Goal: Task Accomplishment & Management: Use online tool/utility

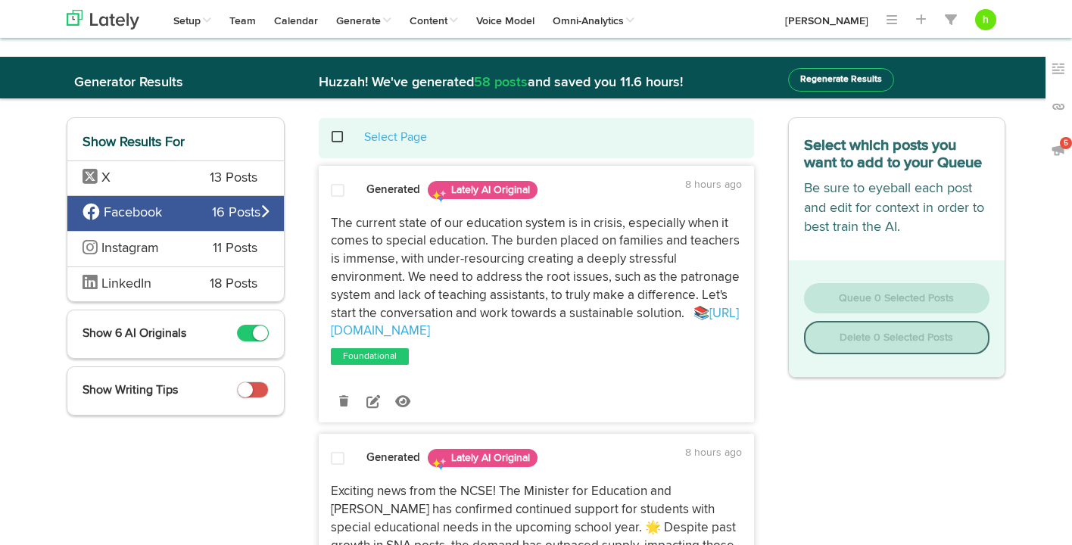
click at [240, 175] on span "13 Posts" at bounding box center [234, 179] width 48 height 20
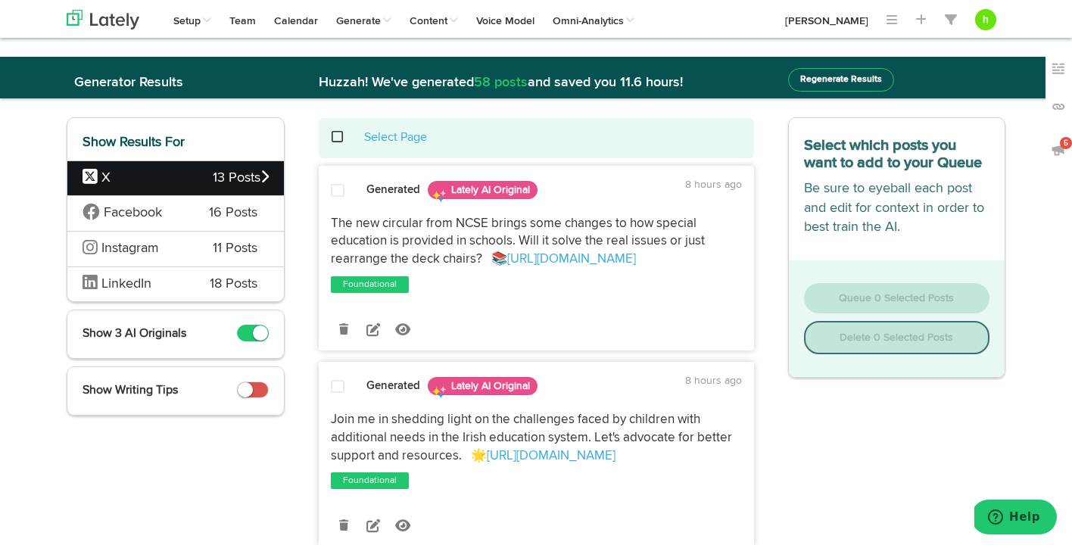
click at [339, 194] on span at bounding box center [338, 190] width 14 height 15
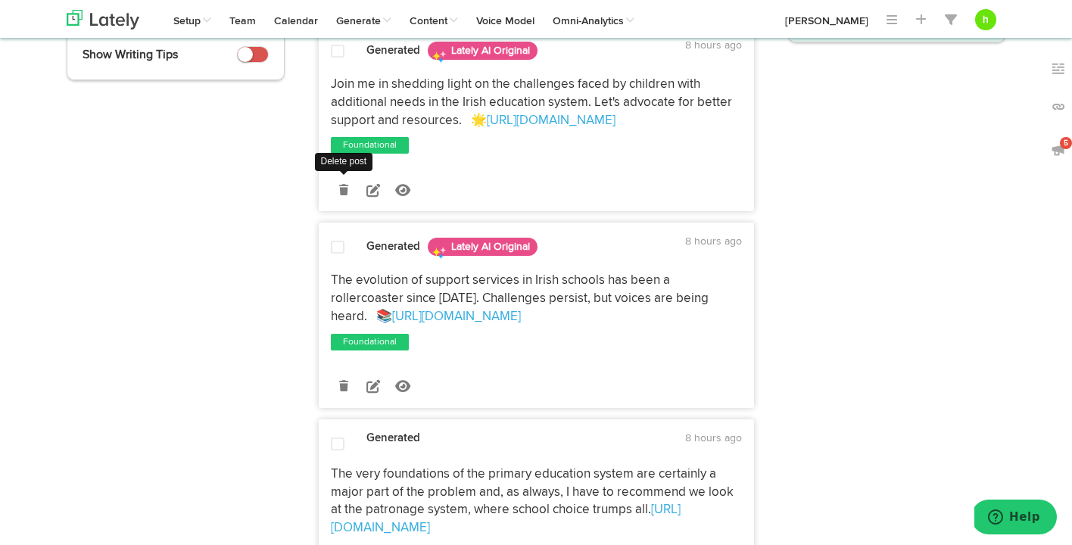
scroll to position [339, 0]
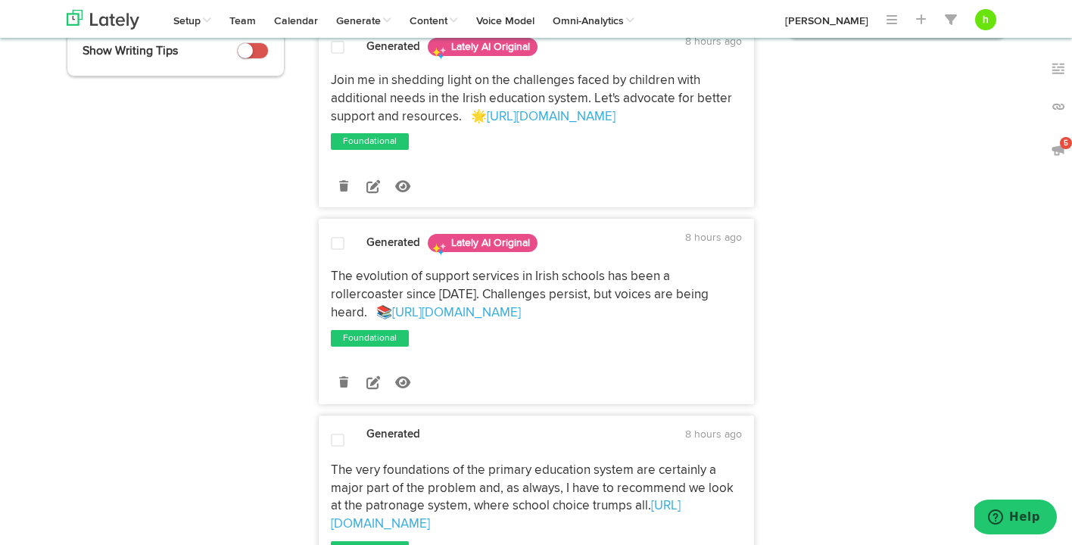
click at [335, 245] on span at bounding box center [338, 243] width 14 height 15
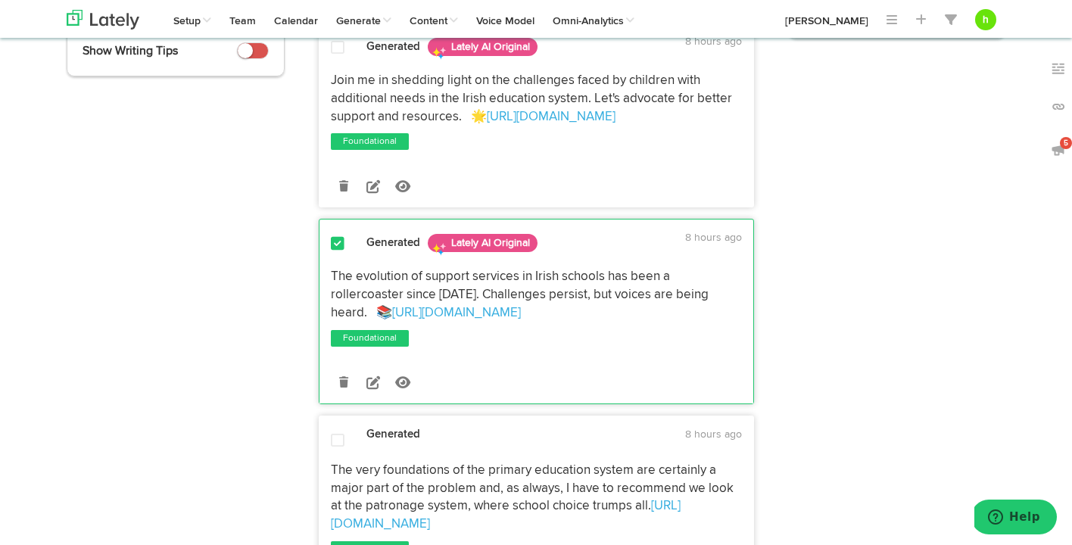
scroll to position [345, 0]
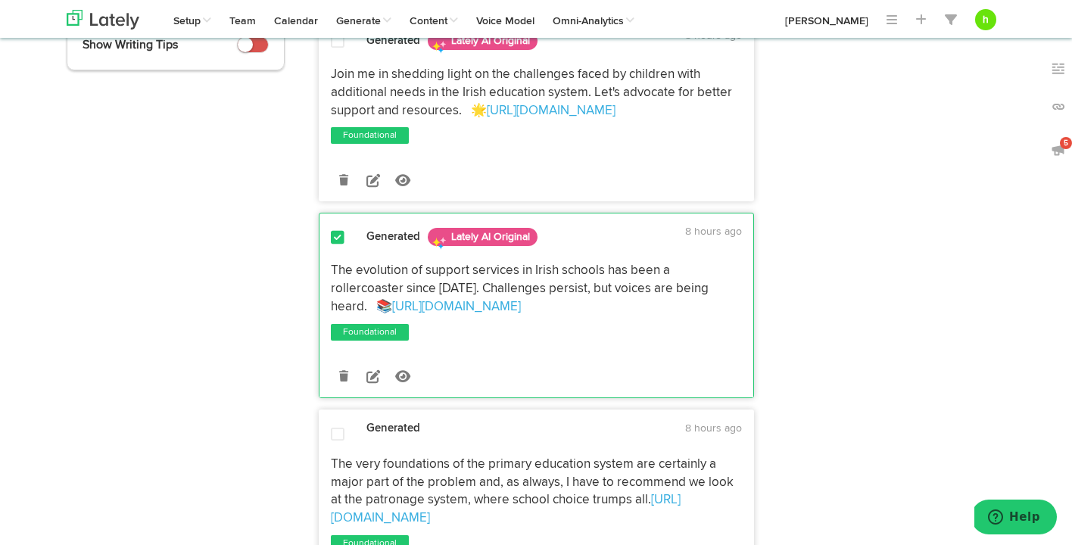
click at [335, 233] on span at bounding box center [338, 237] width 14 height 15
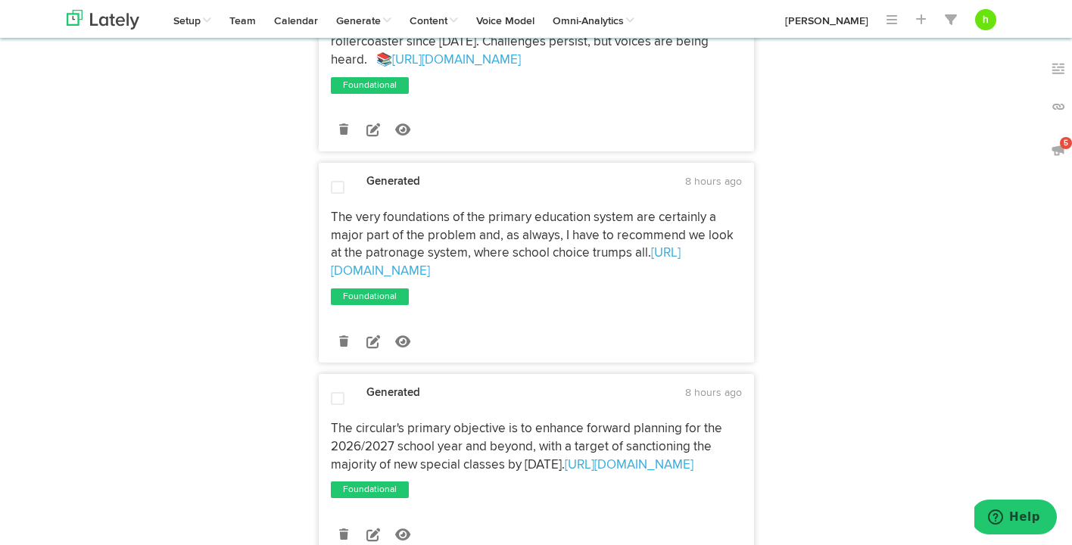
scroll to position [597, 0]
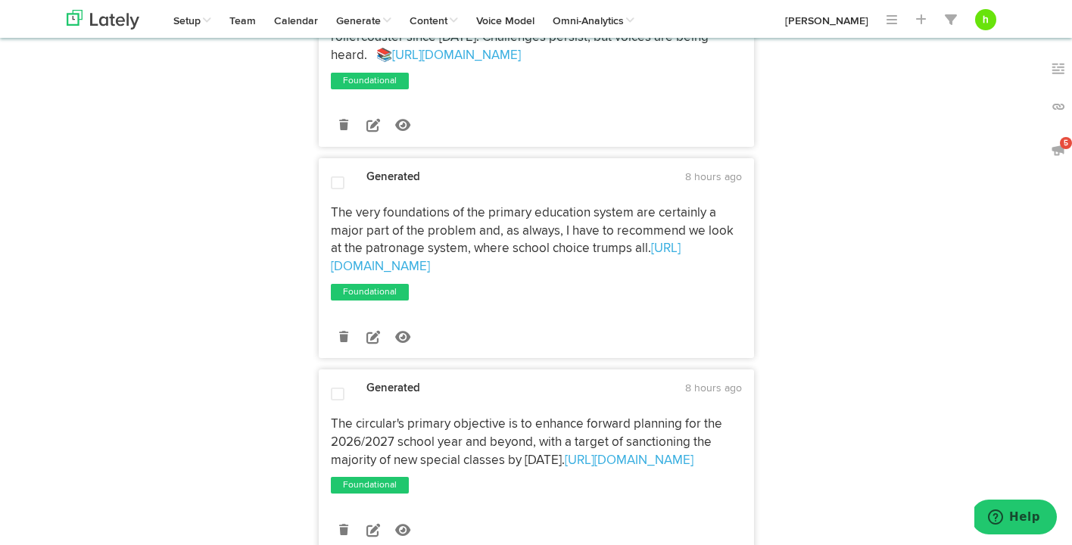
click at [334, 182] on span at bounding box center [338, 183] width 14 height 15
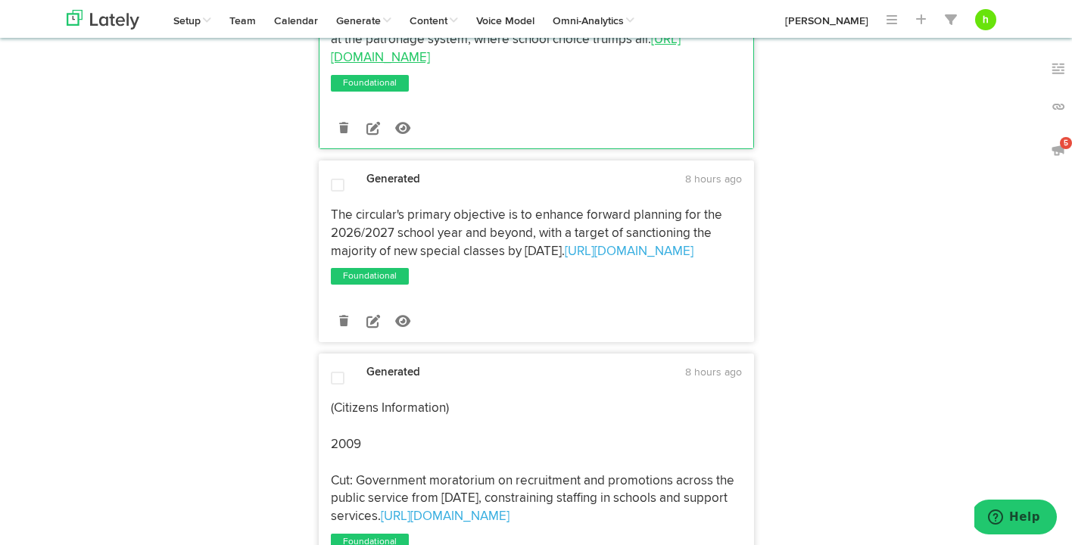
scroll to position [825, 0]
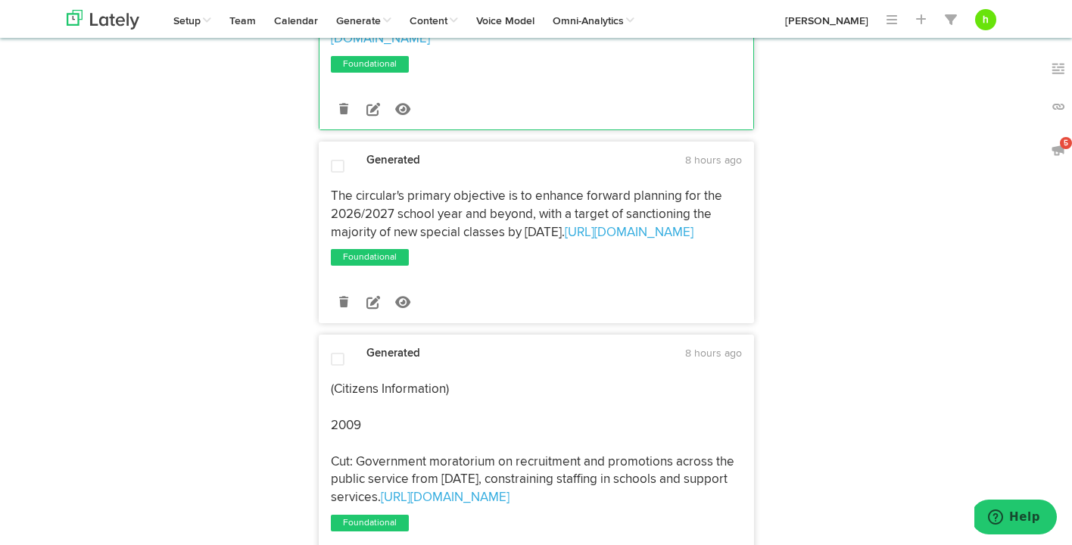
click at [338, 169] on span at bounding box center [338, 166] width 14 height 15
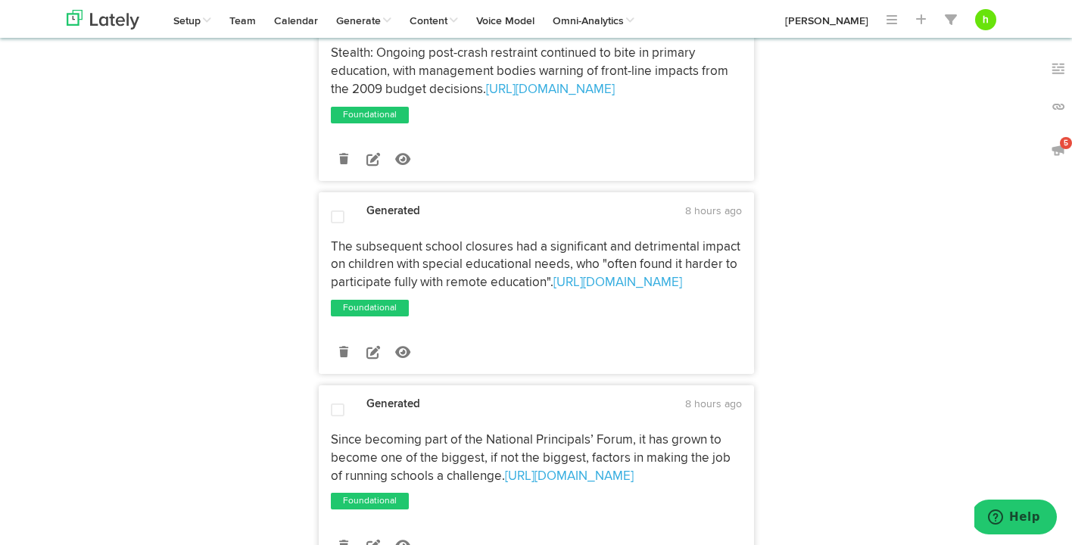
scroll to position [1508, 0]
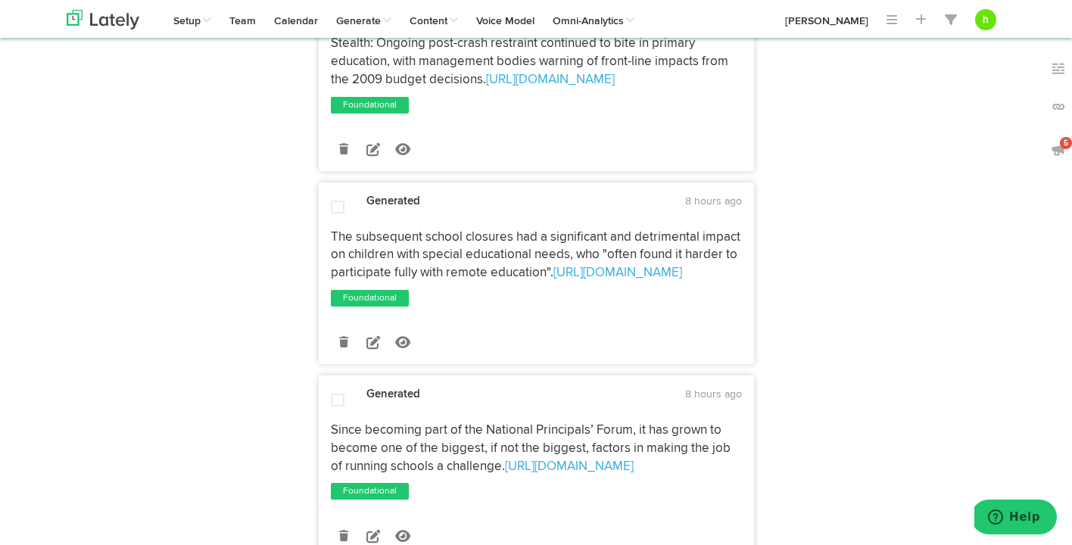
click at [335, 215] on span at bounding box center [338, 207] width 14 height 15
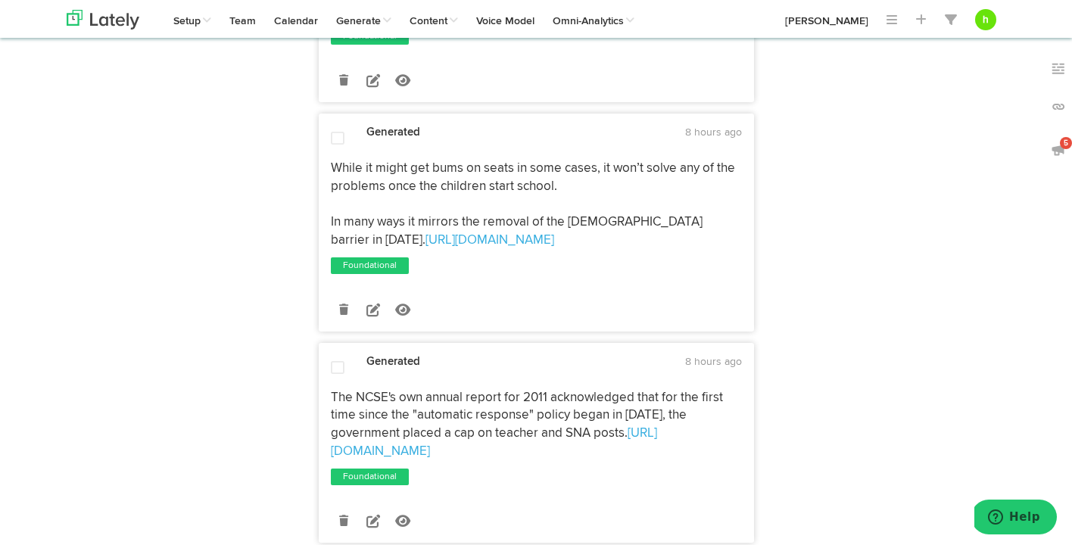
scroll to position [2389, 0]
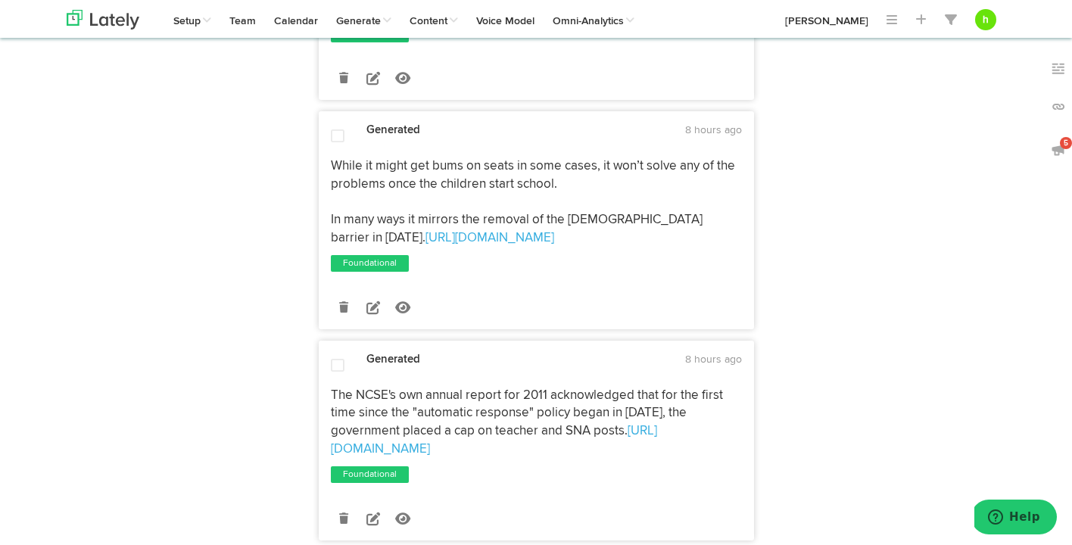
click at [334, 144] on span at bounding box center [338, 136] width 14 height 15
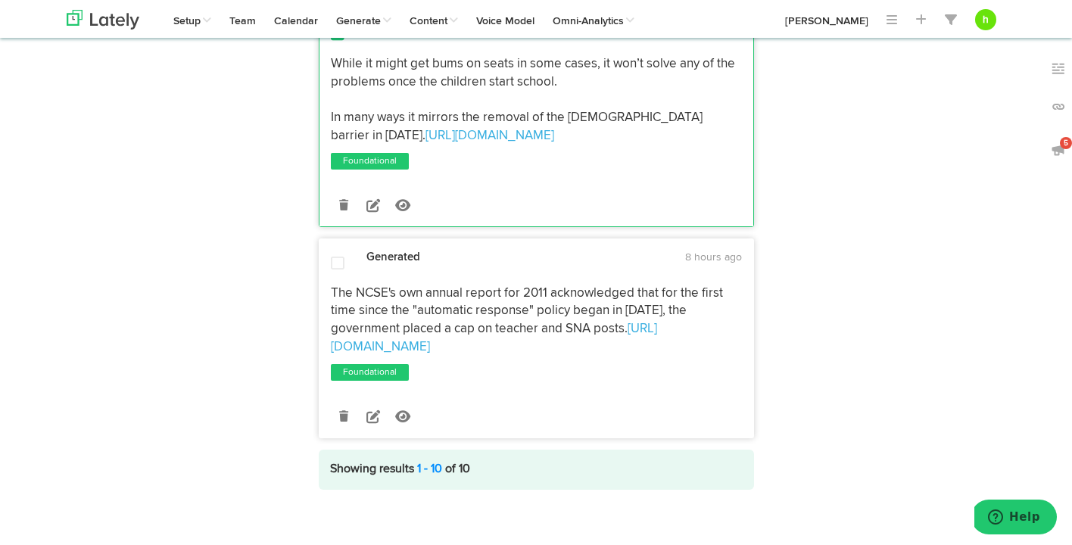
scroll to position [2525, 0]
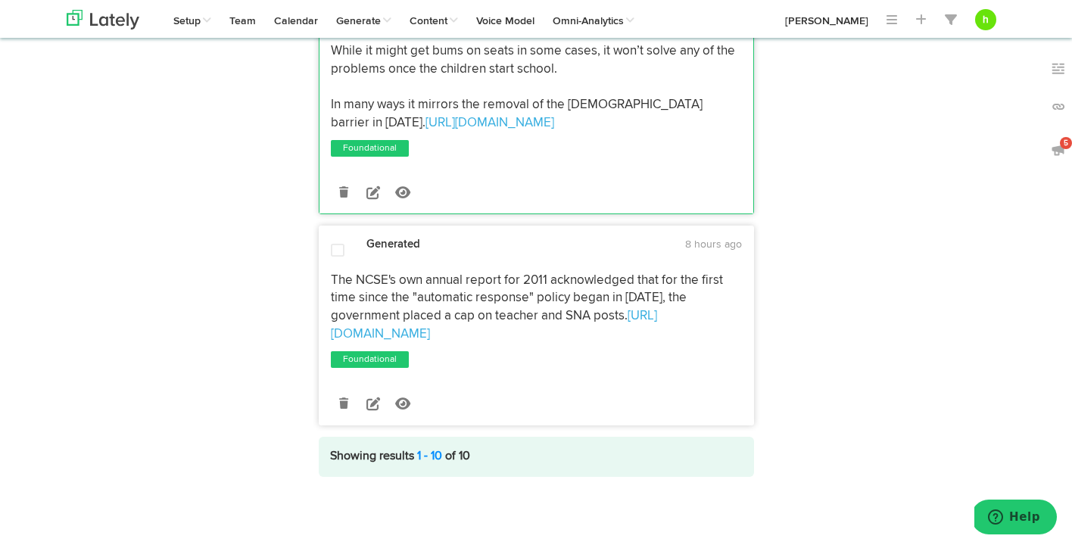
click at [335, 253] on span at bounding box center [338, 250] width 14 height 15
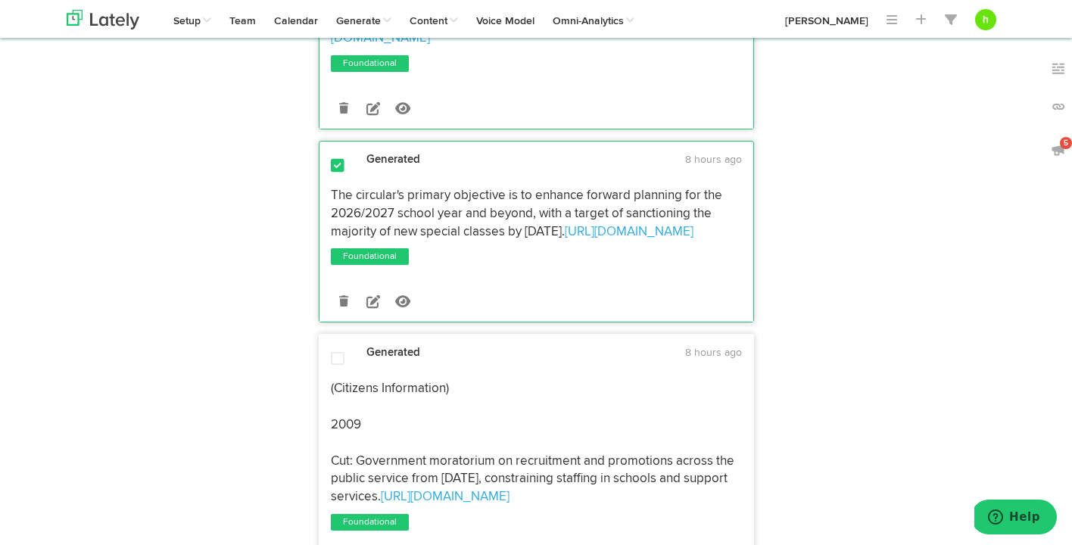
scroll to position [0, 0]
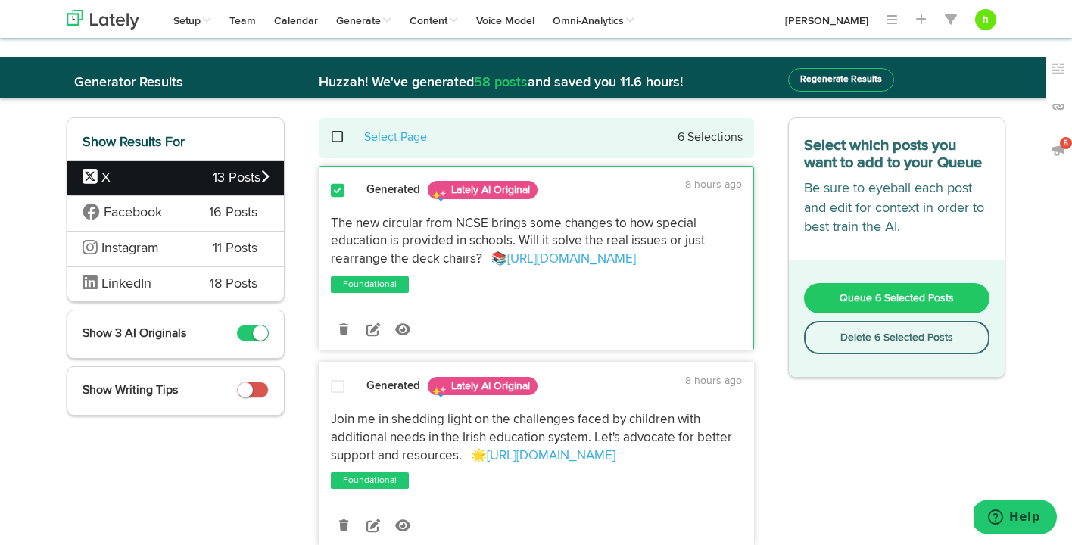
click at [875, 292] on button "Queue 6 Selected Posts" at bounding box center [897, 298] width 186 height 30
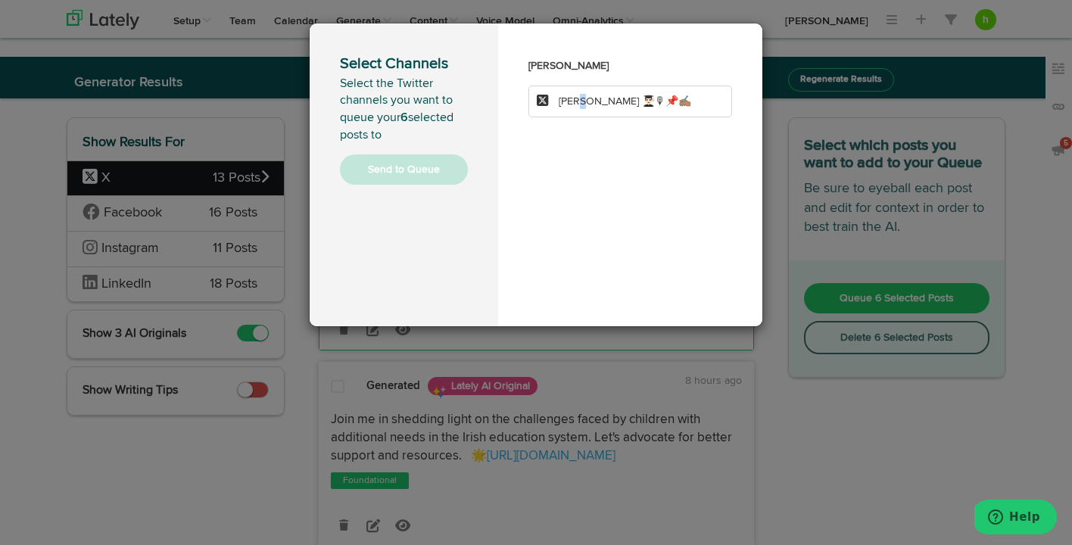
click at [578, 106] on span "[PERSON_NAME] 👨🏻‍🎓🎙📌✍🏽" at bounding box center [625, 101] width 133 height 11
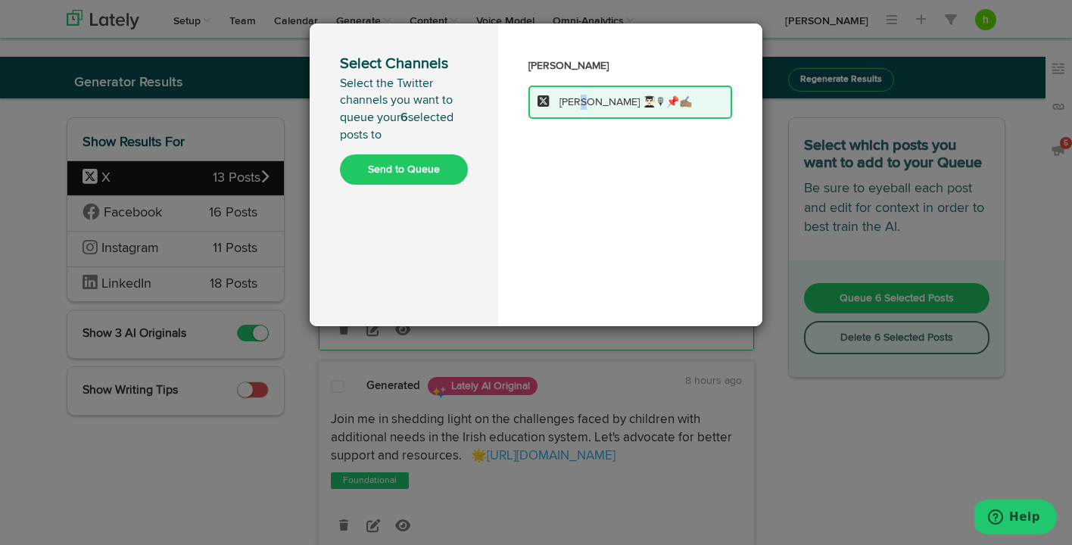
click at [416, 173] on button "Send to Queue" at bounding box center [404, 169] width 128 height 30
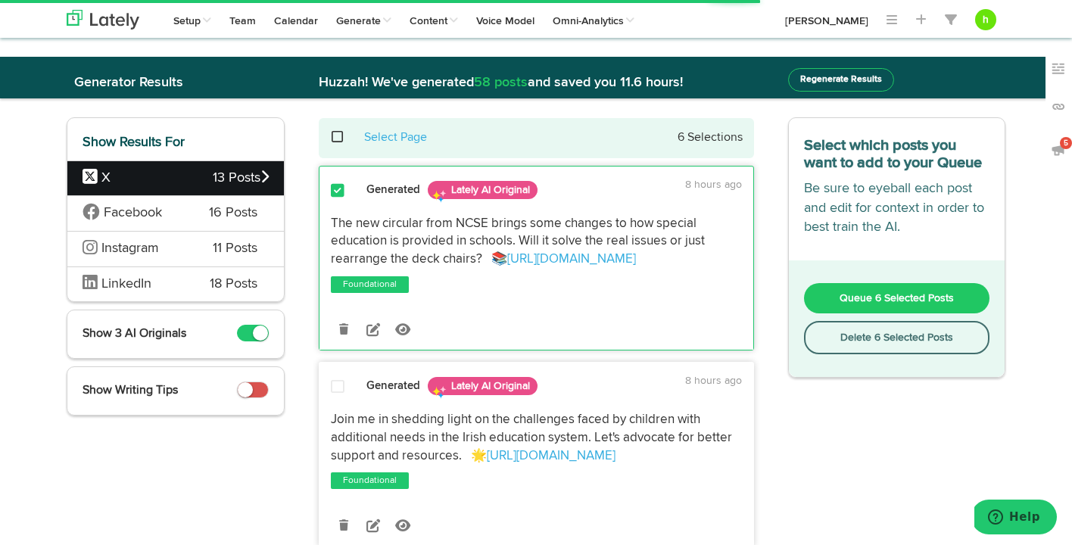
click at [181, 214] on span "Facebook" at bounding box center [135, 214] width 104 height 20
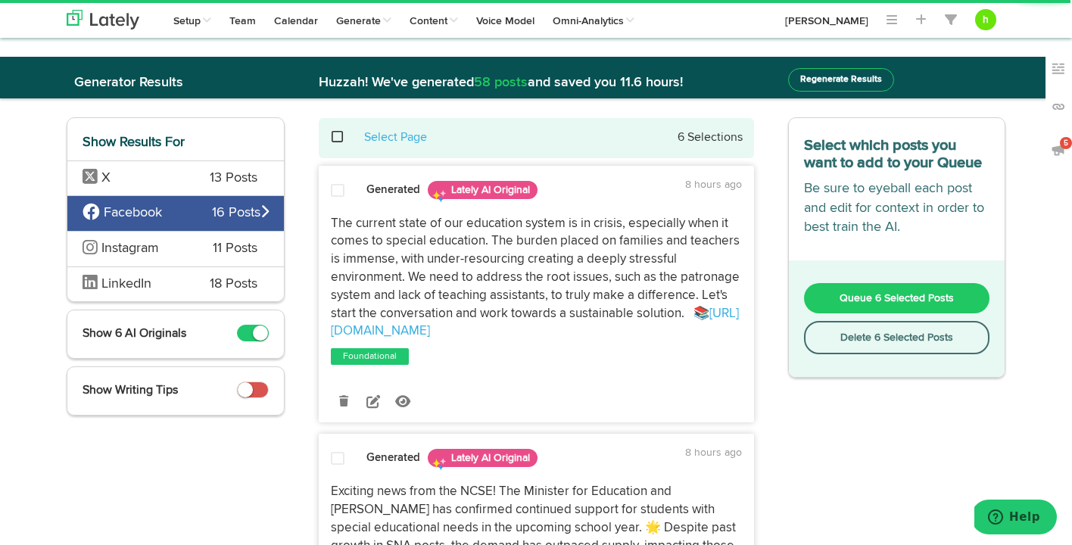
click at [340, 192] on span at bounding box center [338, 190] width 14 height 15
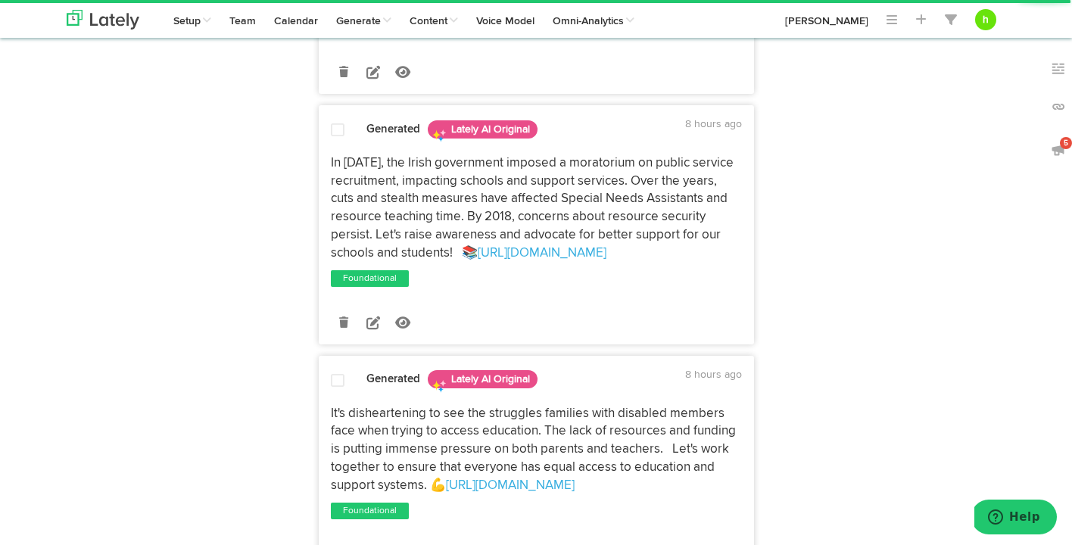
scroll to position [607, 0]
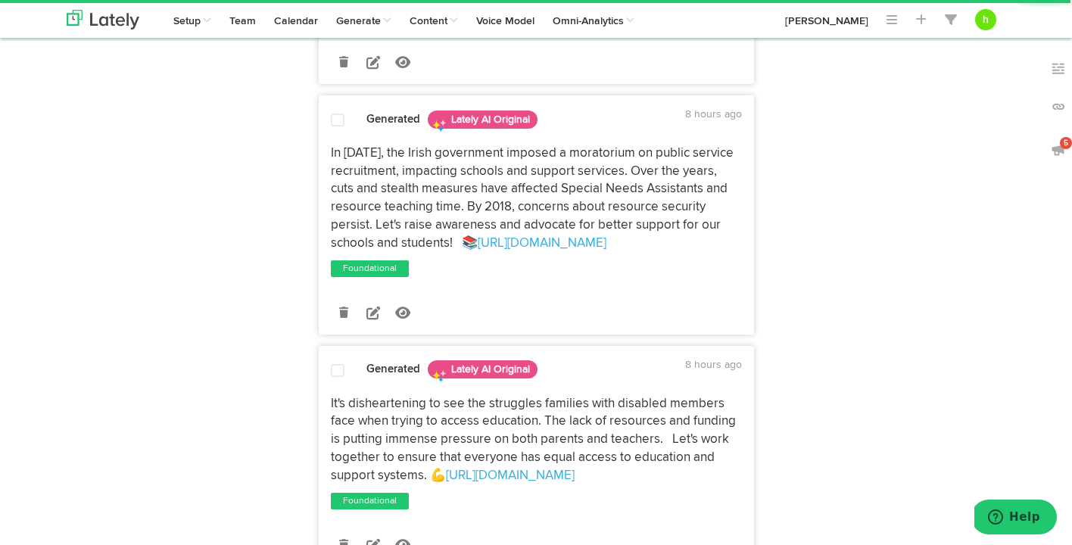
click at [336, 113] on span at bounding box center [338, 120] width 14 height 15
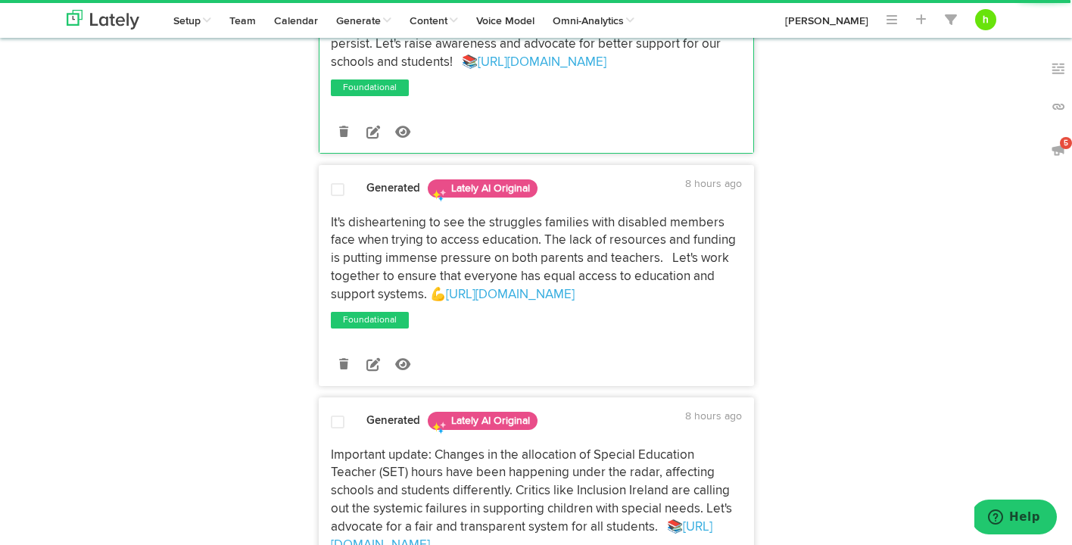
scroll to position [790, 0]
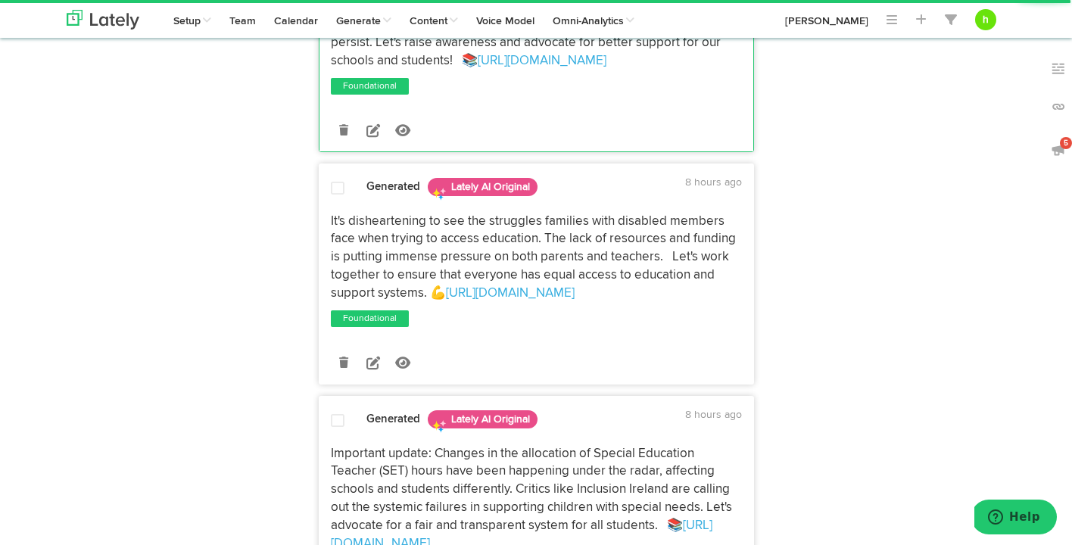
click at [334, 181] on span at bounding box center [338, 188] width 14 height 15
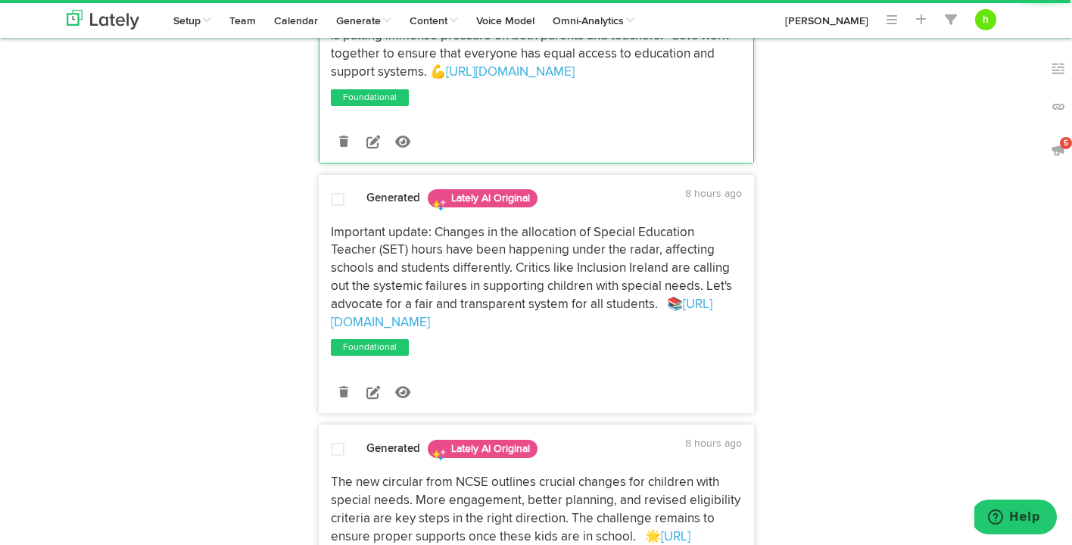
scroll to position [1015, 0]
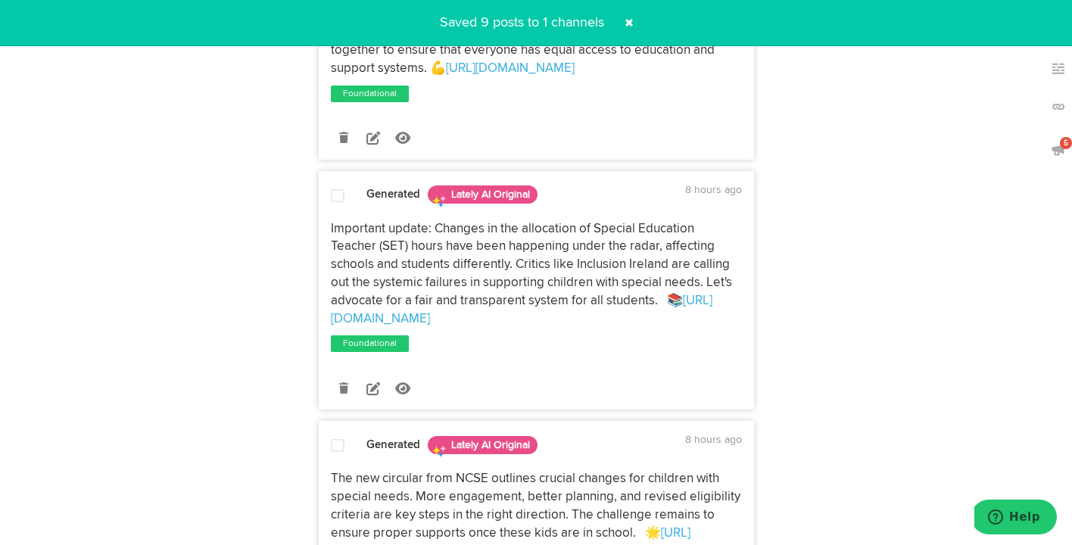
click at [332, 189] on div at bounding box center [338, 199] width 36 height 20
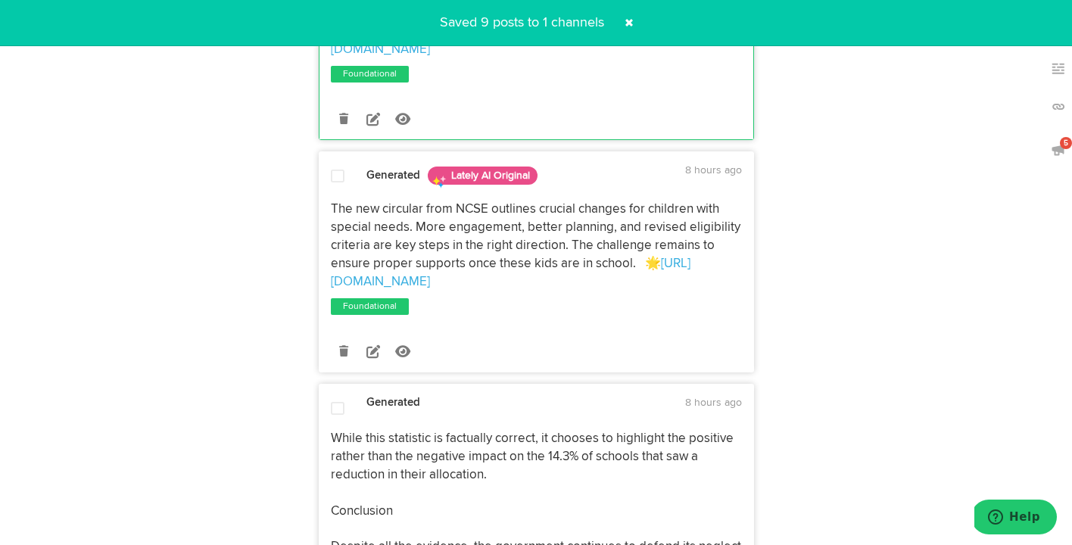
scroll to position [1287, 0]
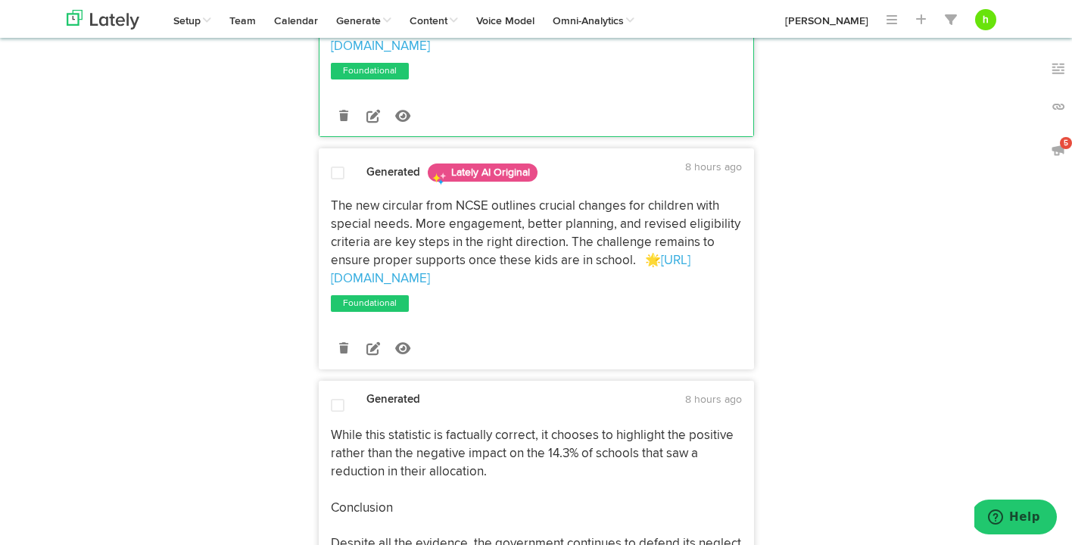
click at [335, 166] on span at bounding box center [338, 173] width 14 height 15
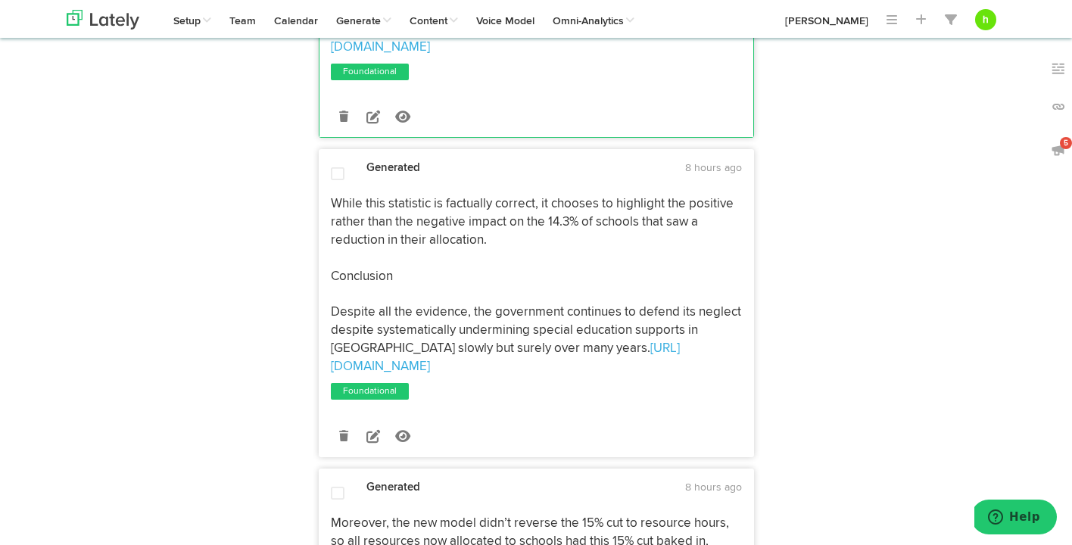
scroll to position [1523, 0]
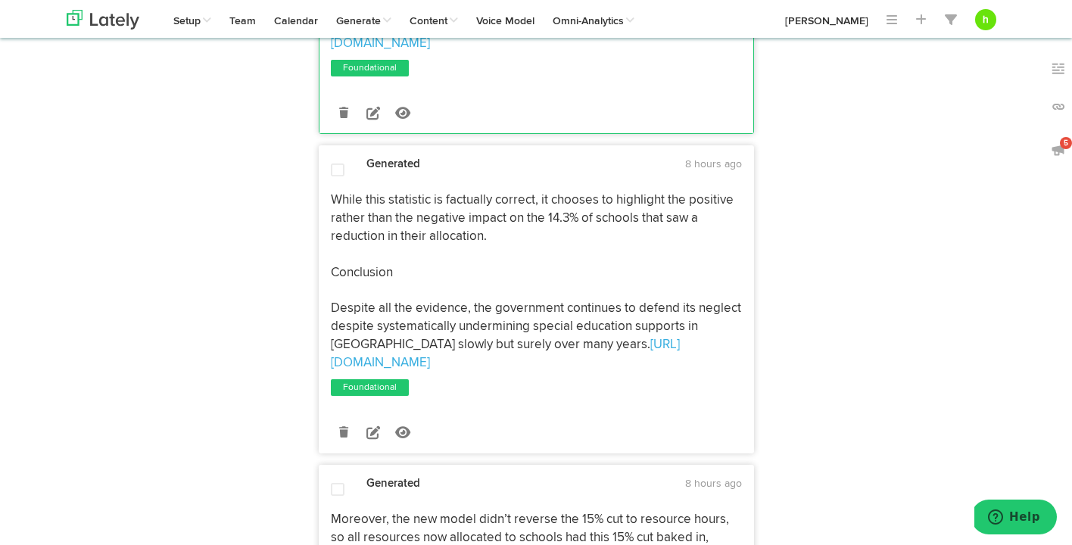
click at [332, 163] on span at bounding box center [338, 170] width 14 height 15
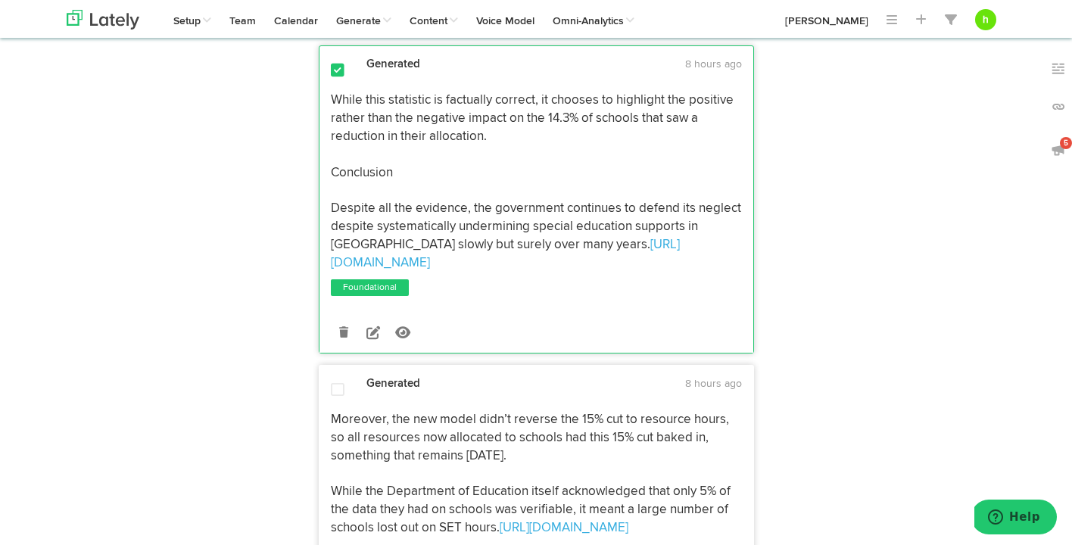
scroll to position [1672, 0]
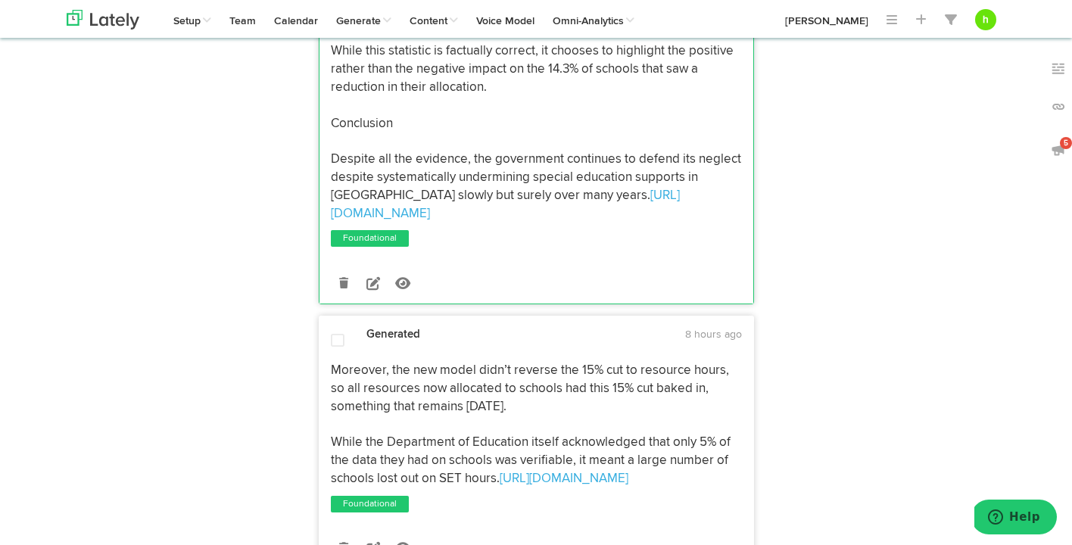
click at [339, 333] on span at bounding box center [338, 340] width 14 height 15
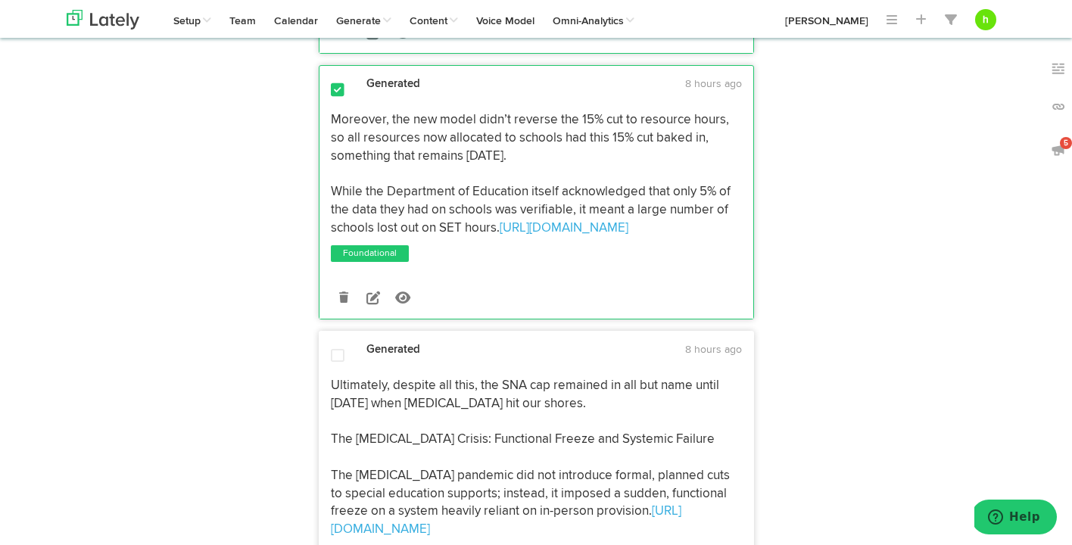
scroll to position [1954, 0]
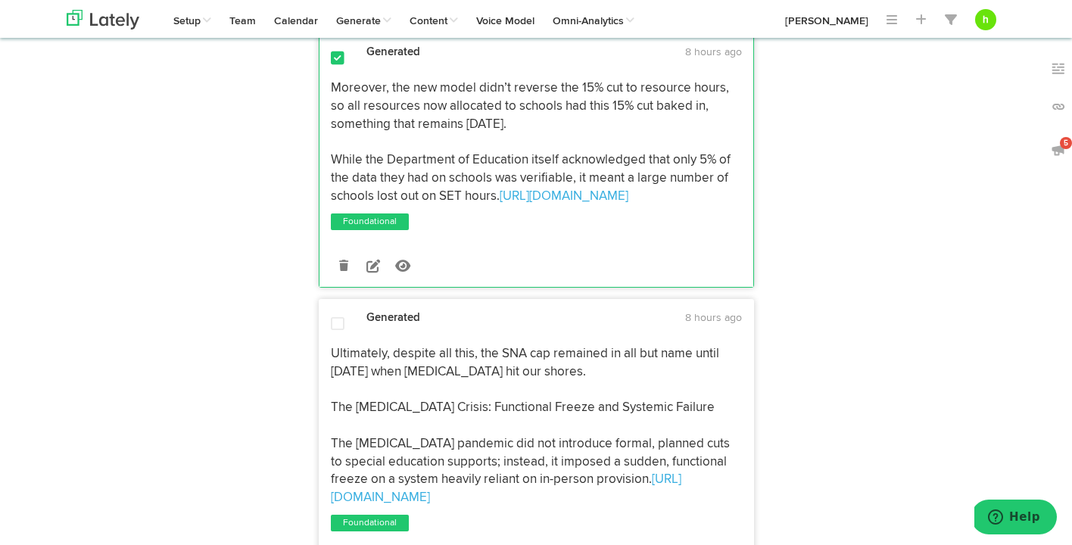
click at [339, 316] on span at bounding box center [338, 323] width 14 height 15
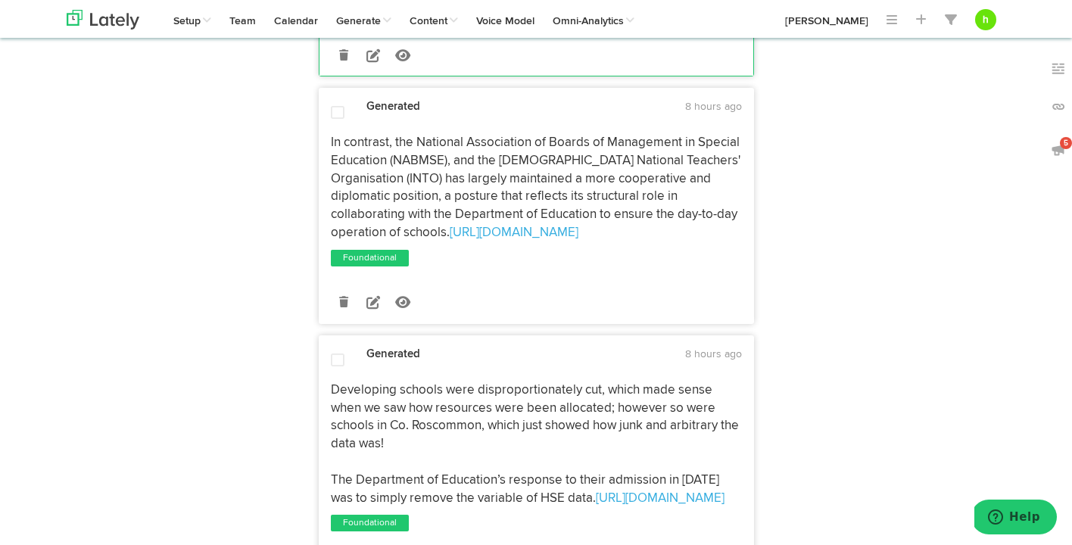
scroll to position [2468, 0]
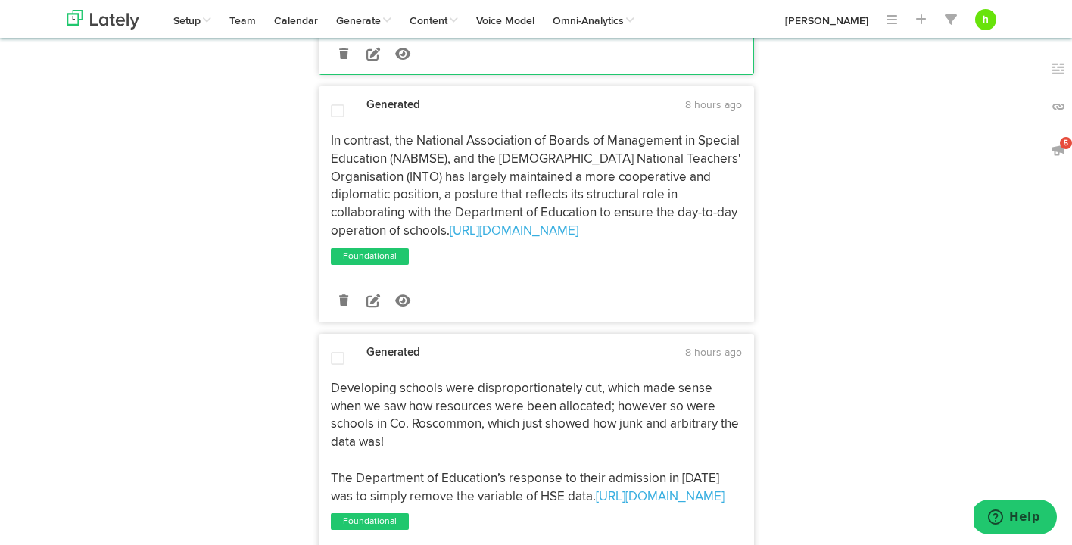
click at [337, 351] on span at bounding box center [338, 358] width 14 height 15
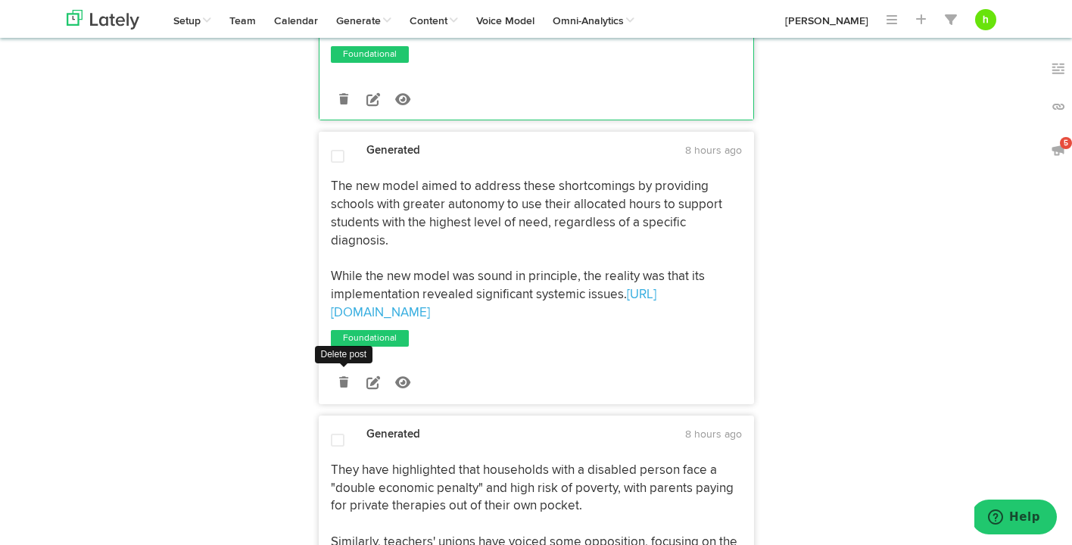
scroll to position [2937, 0]
click at [332, 148] on span at bounding box center [338, 155] width 14 height 15
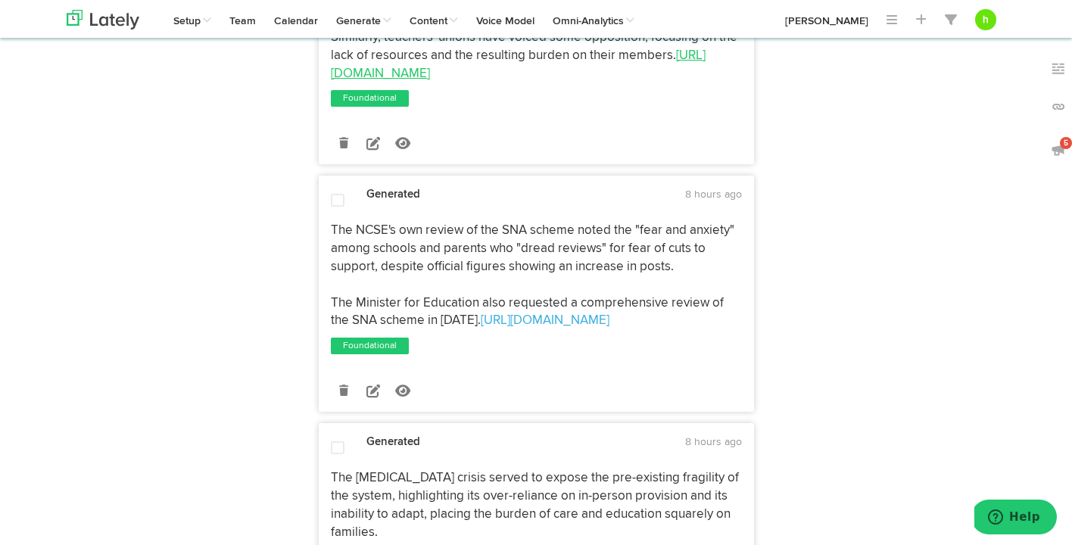
scroll to position [3450, 0]
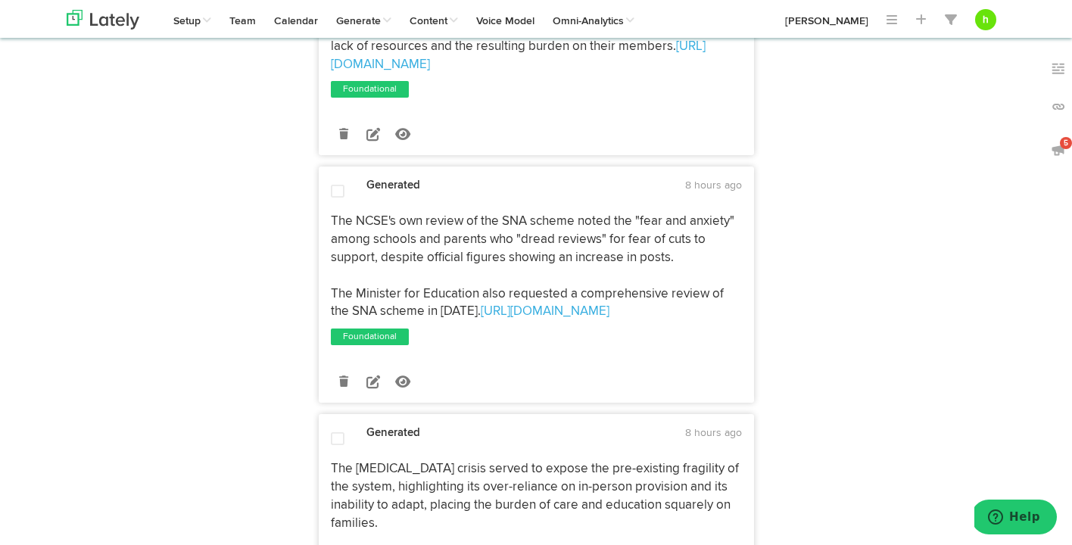
click at [337, 184] on span at bounding box center [338, 191] width 14 height 15
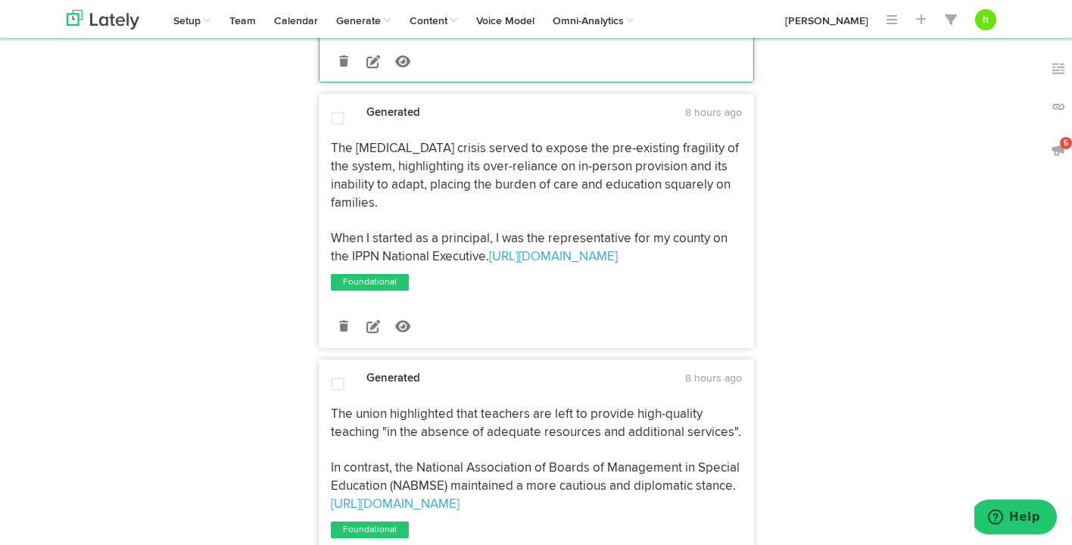
scroll to position [3908, 0]
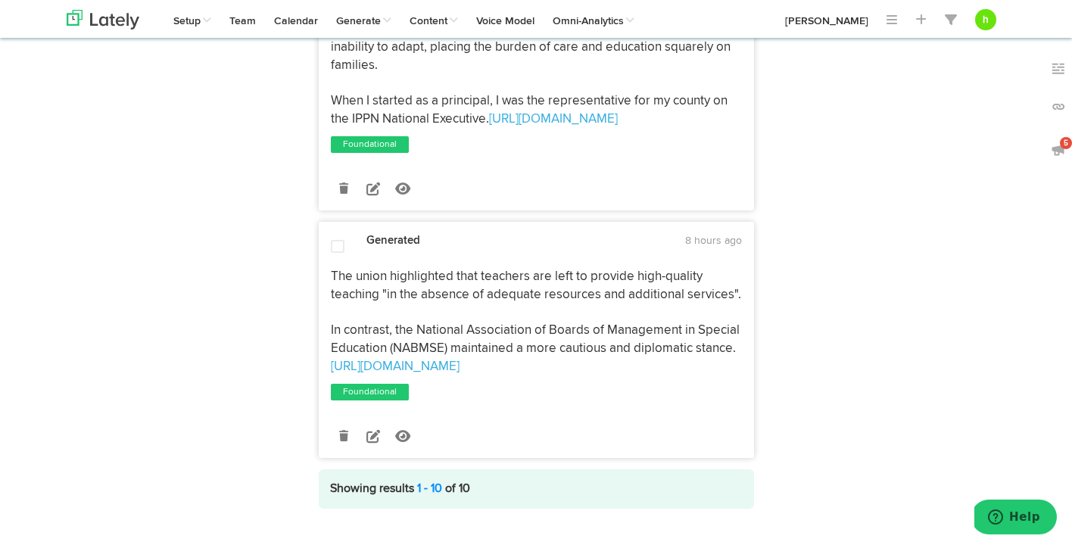
click at [337, 239] on span at bounding box center [338, 246] width 14 height 15
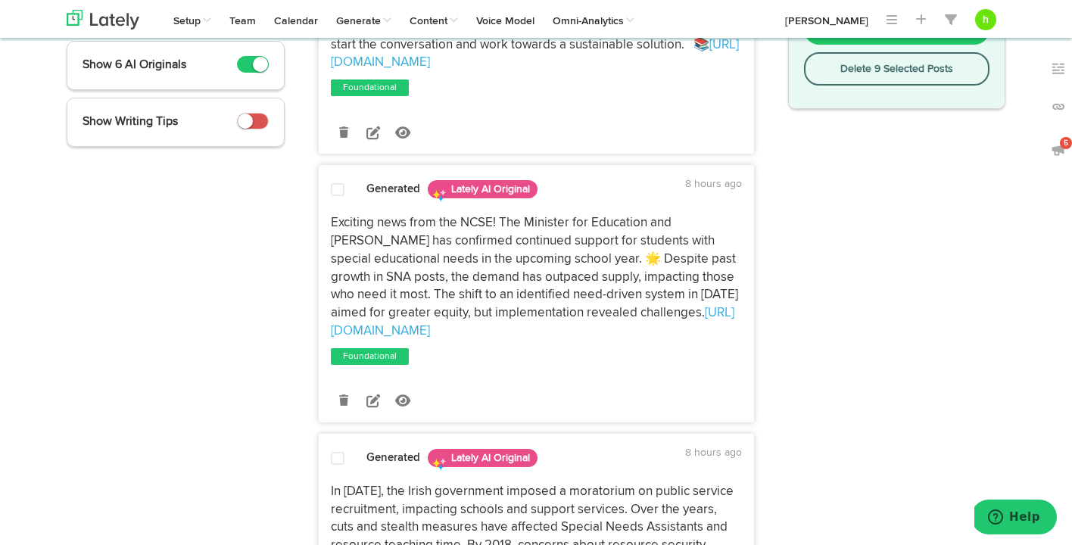
scroll to position [0, 0]
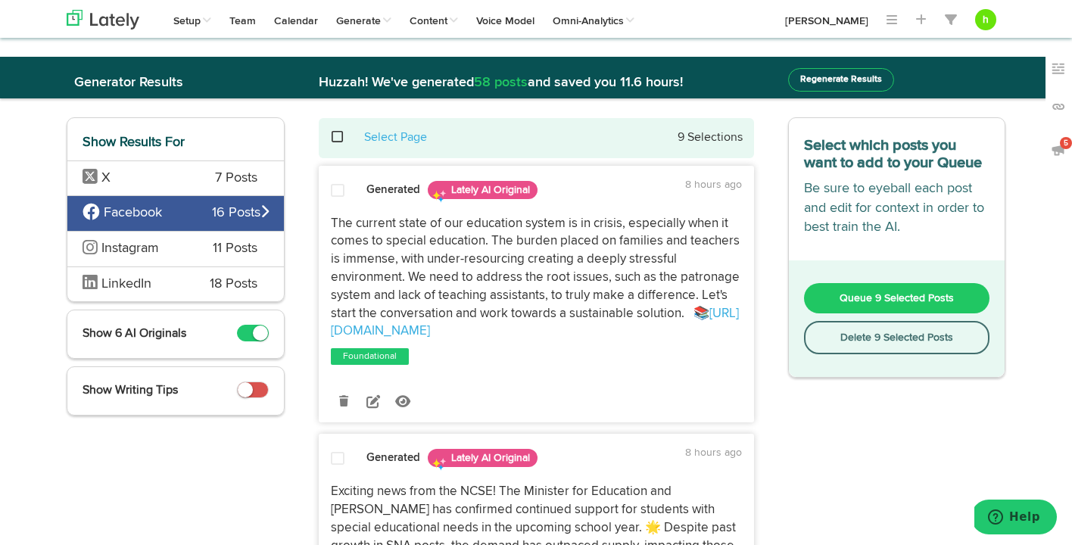
click at [862, 292] on button "Queue 9 Selected Posts" at bounding box center [897, 298] width 186 height 30
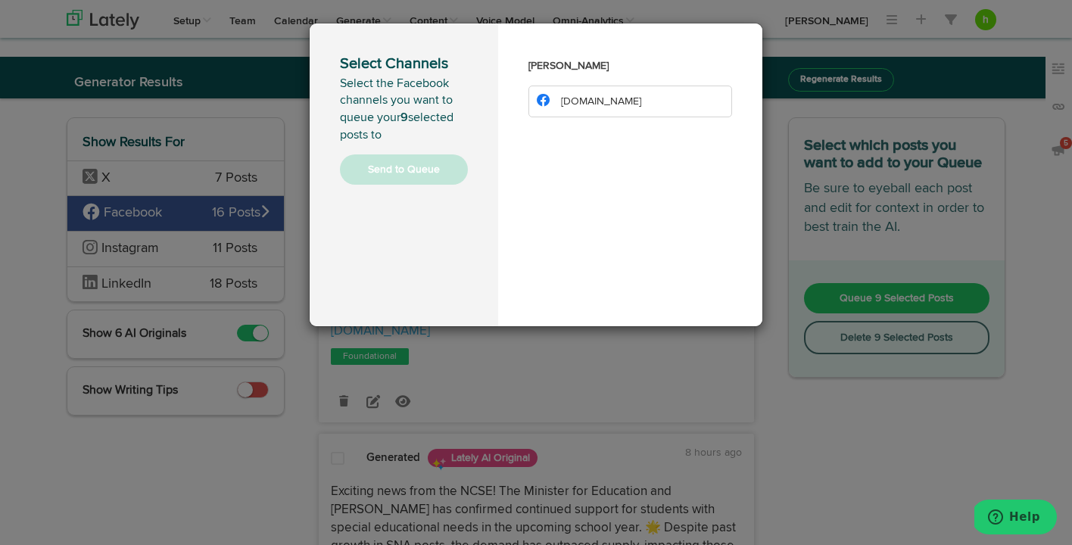
click at [616, 110] on li "[DOMAIN_NAME]" at bounding box center [630, 102] width 204 height 32
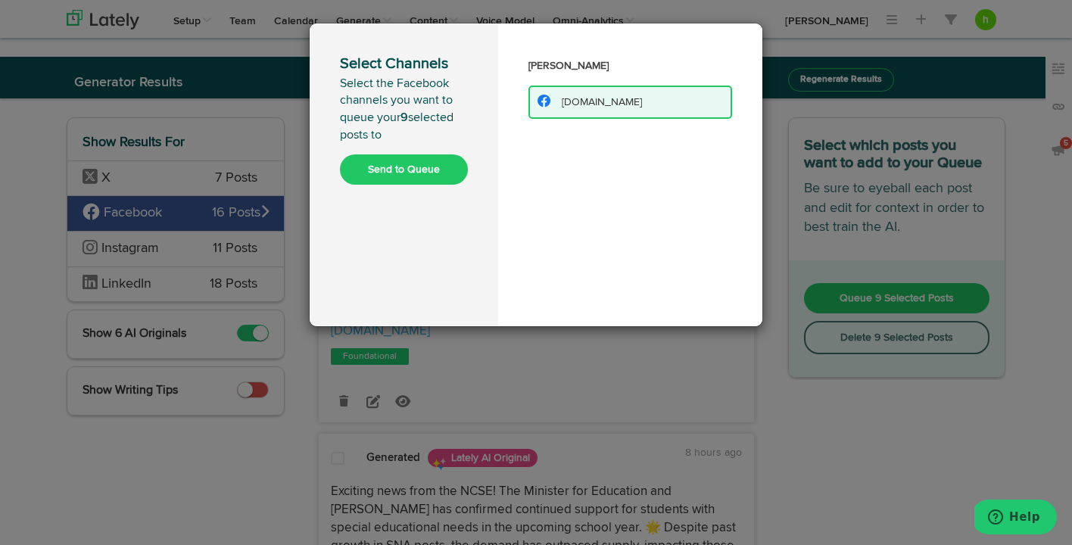
click at [419, 167] on button "Send to Queue" at bounding box center [404, 169] width 128 height 30
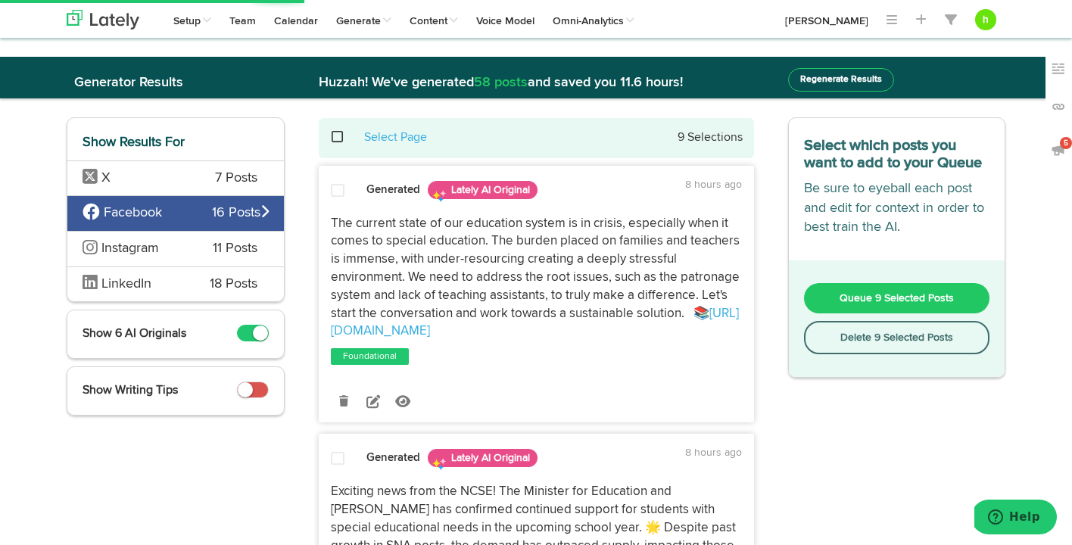
click at [185, 284] on span "LinkedIn" at bounding box center [135, 285] width 104 height 20
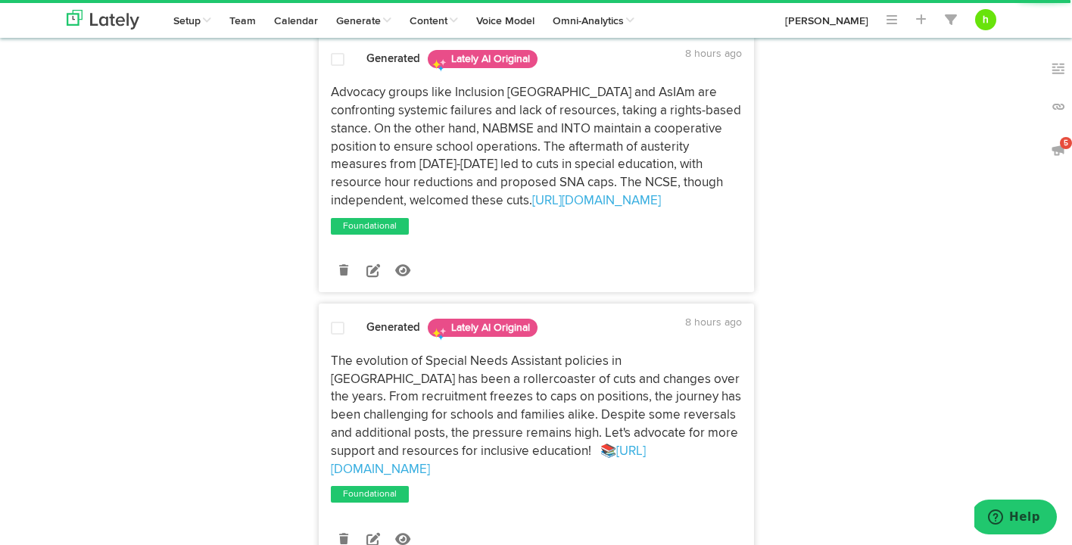
scroll to position [859, 0]
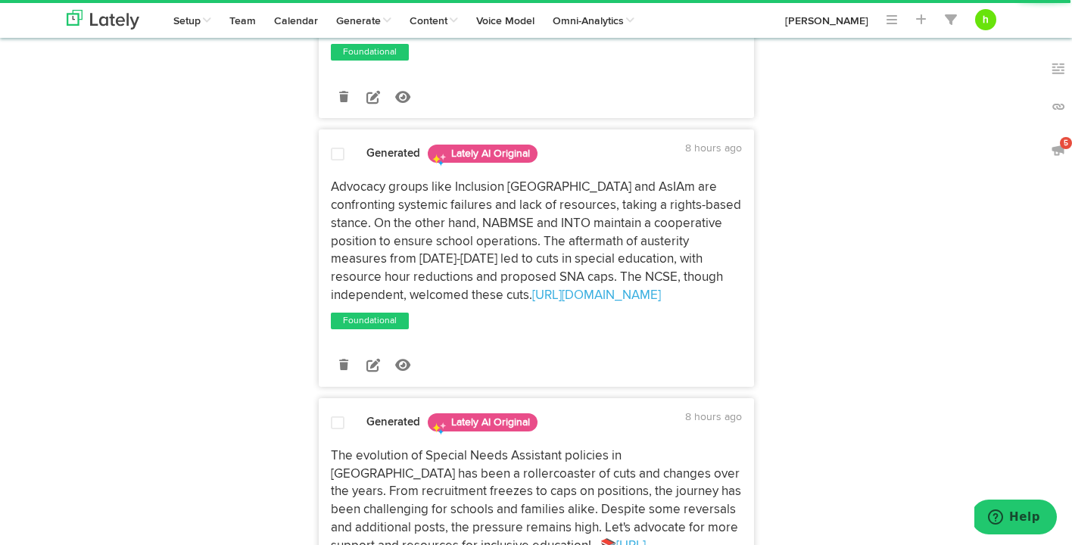
click at [338, 157] on span at bounding box center [338, 154] width 14 height 15
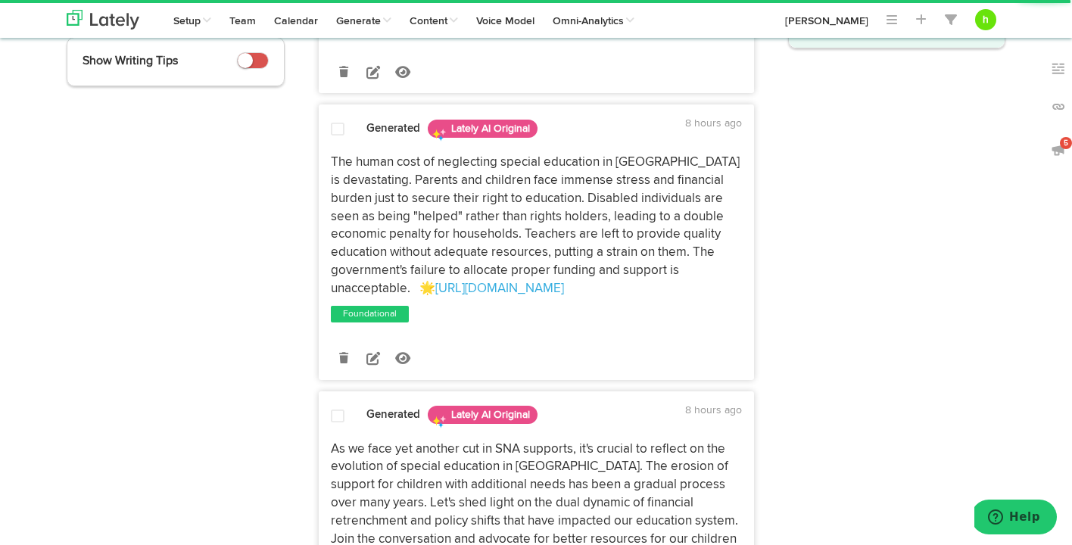
scroll to position [313, 0]
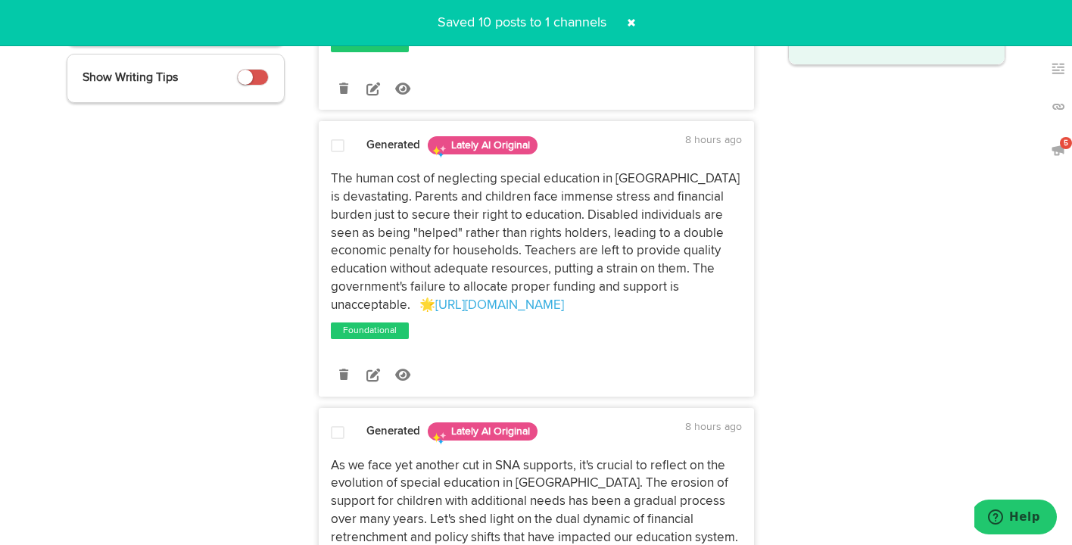
click at [337, 145] on span at bounding box center [338, 146] width 14 height 15
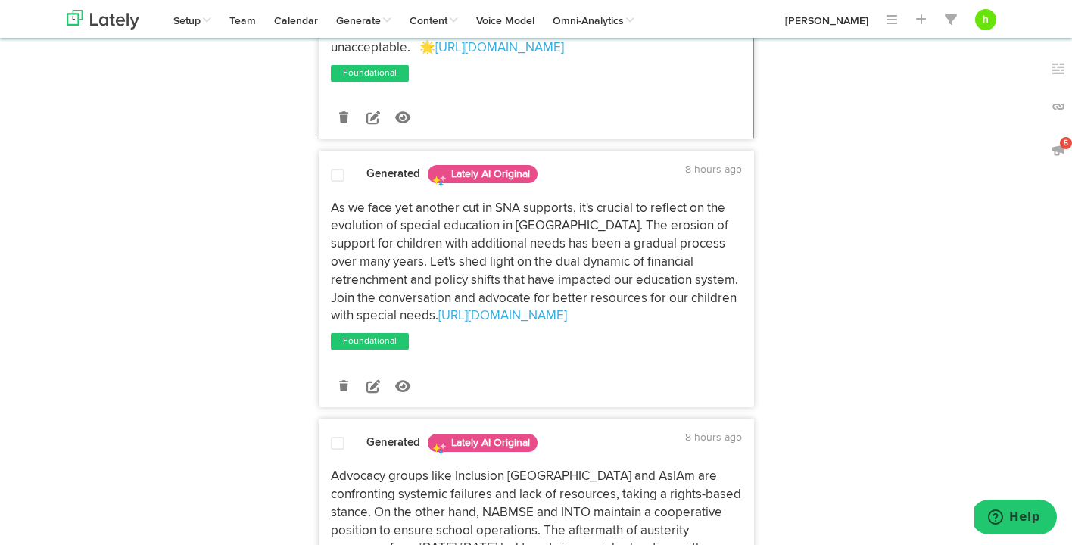
scroll to position [0, 0]
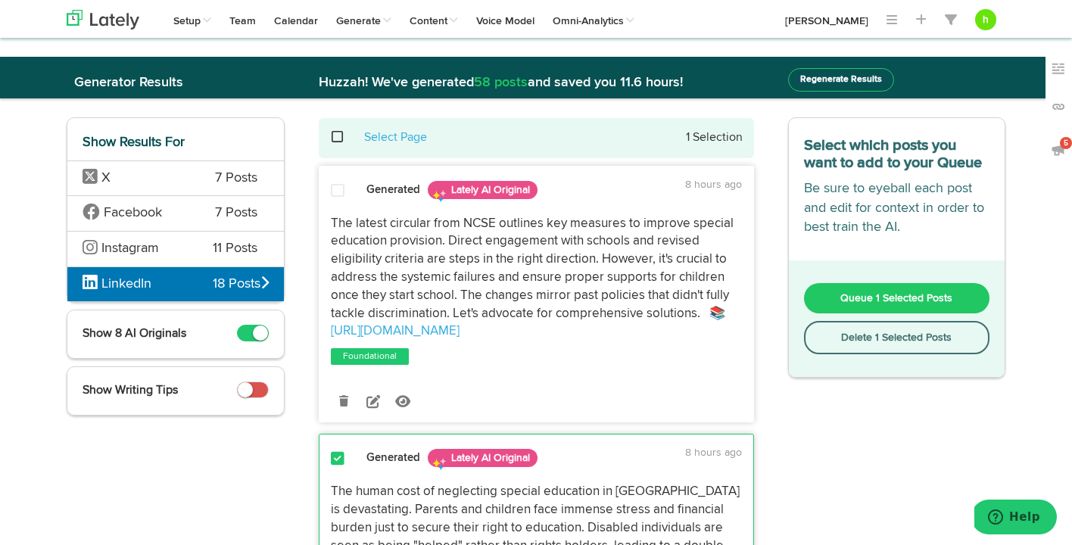
click at [860, 295] on span "Queue 1 Selected Posts" at bounding box center [896, 298] width 112 height 11
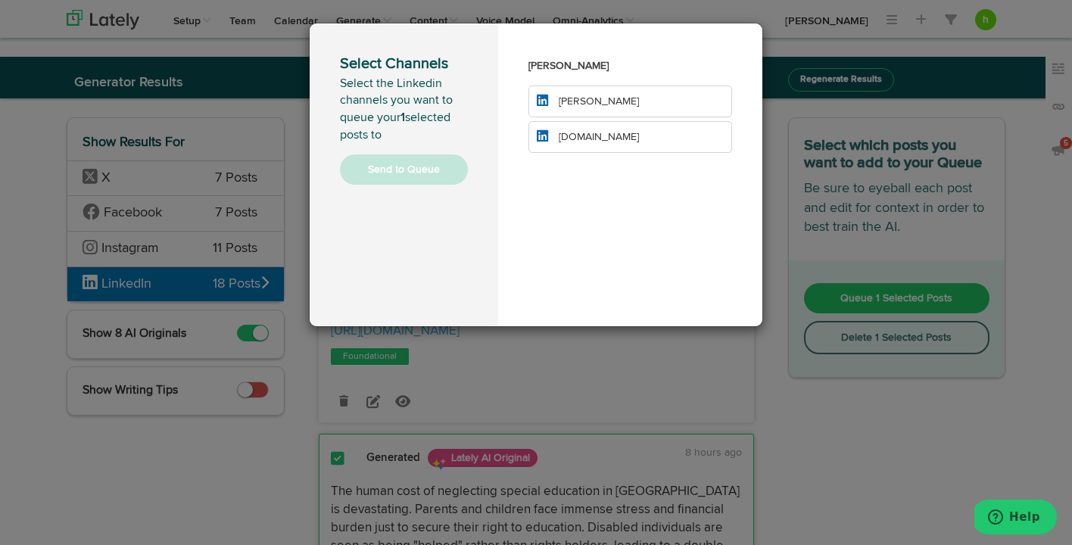
click at [563, 101] on span "[PERSON_NAME]" at bounding box center [599, 101] width 80 height 11
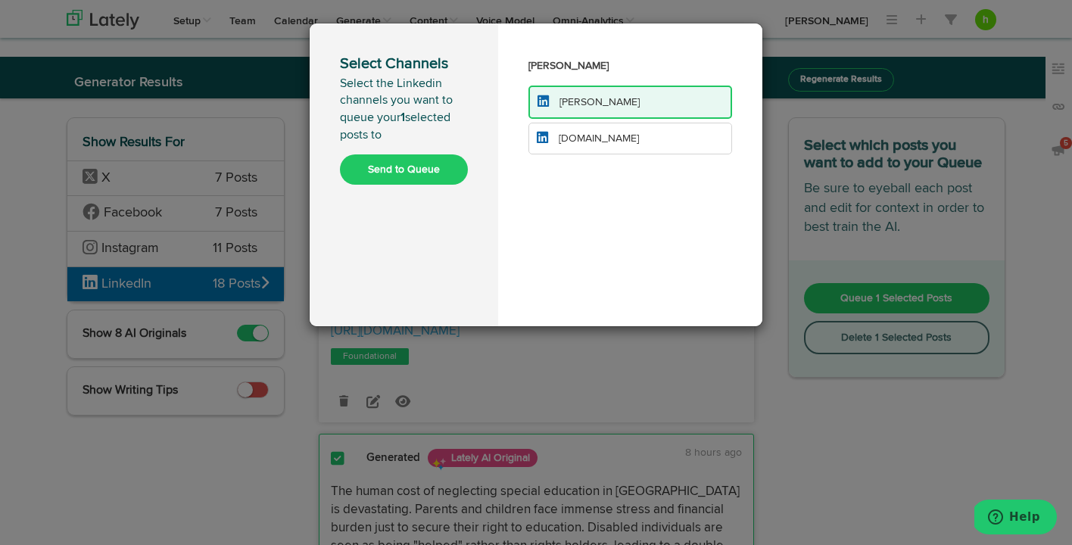
click at [562, 142] on span "[DOMAIN_NAME]" at bounding box center [599, 138] width 80 height 11
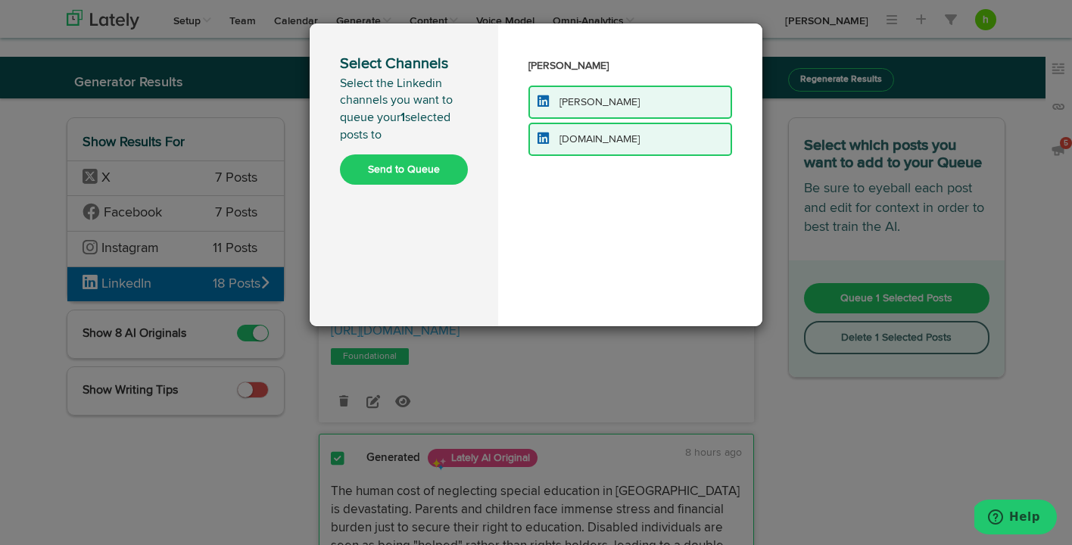
click at [435, 170] on button "Send to Queue" at bounding box center [404, 169] width 128 height 30
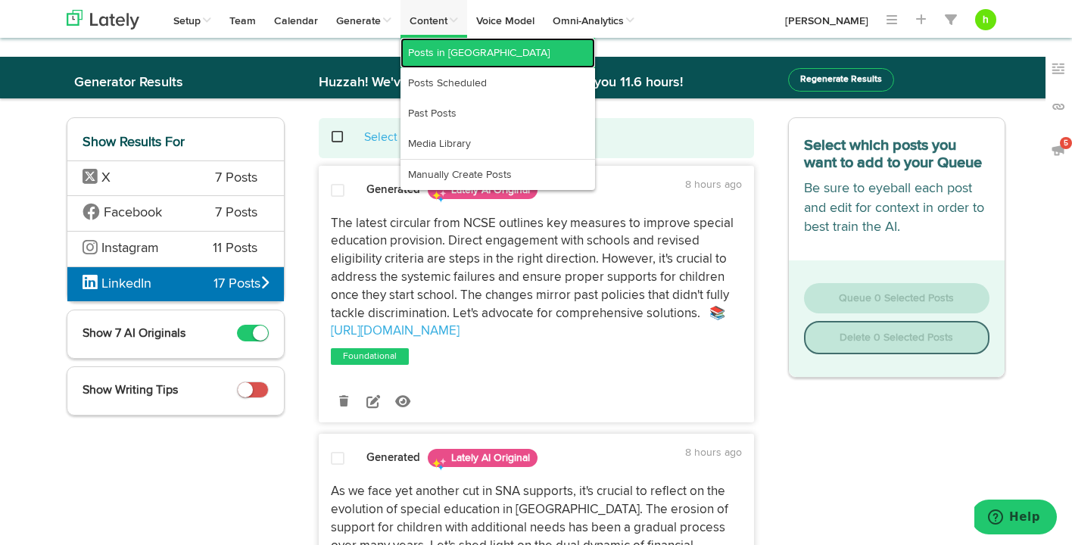
click at [439, 45] on link "Posts in [GEOGRAPHIC_DATA]" at bounding box center [498, 53] width 195 height 30
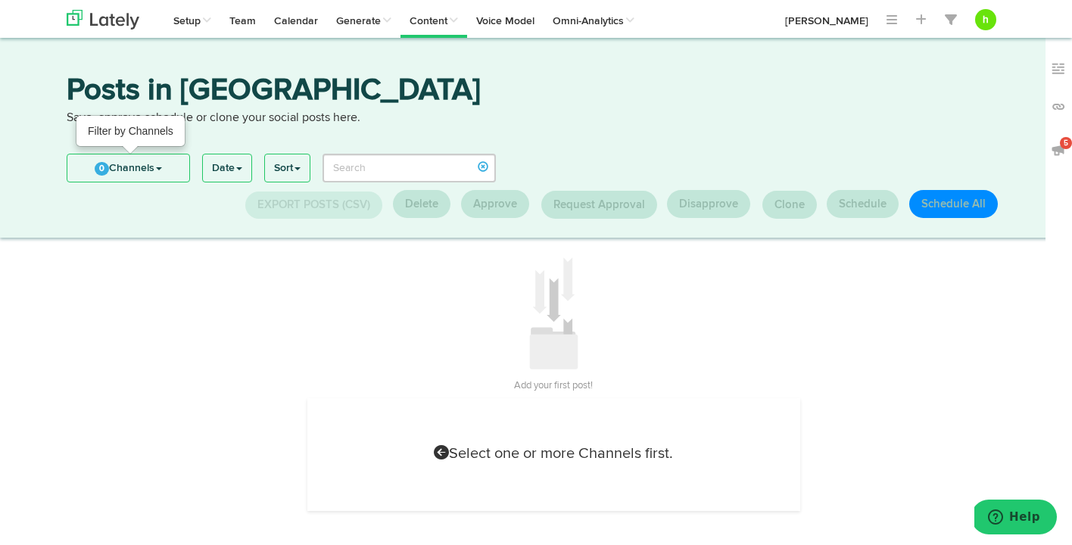
click at [140, 175] on link "0 Channels" at bounding box center [128, 167] width 122 height 27
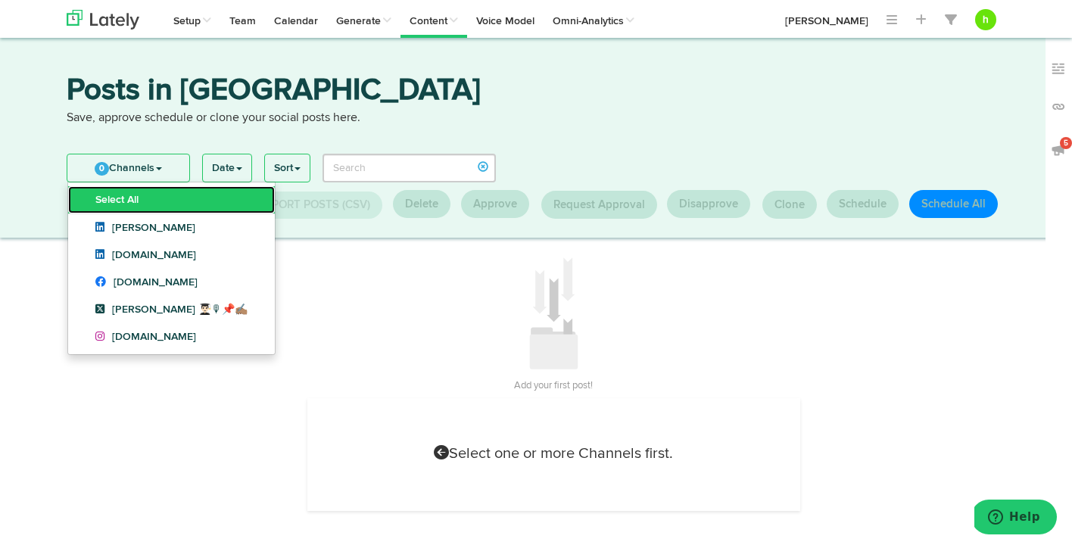
click at [132, 204] on link "Select All" at bounding box center [171, 199] width 207 height 27
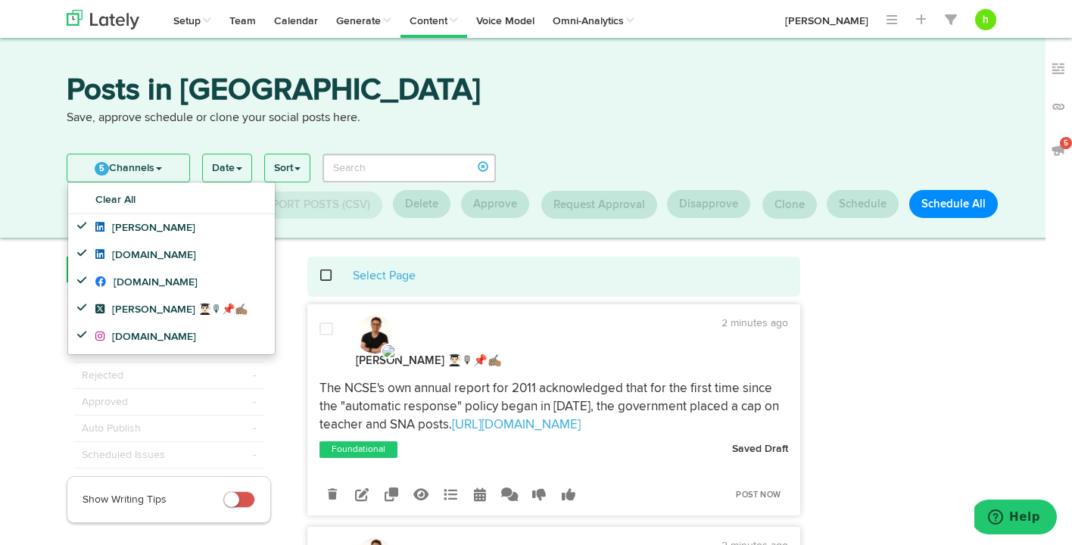
click at [322, 276] on span at bounding box center [334, 276] width 31 height 1
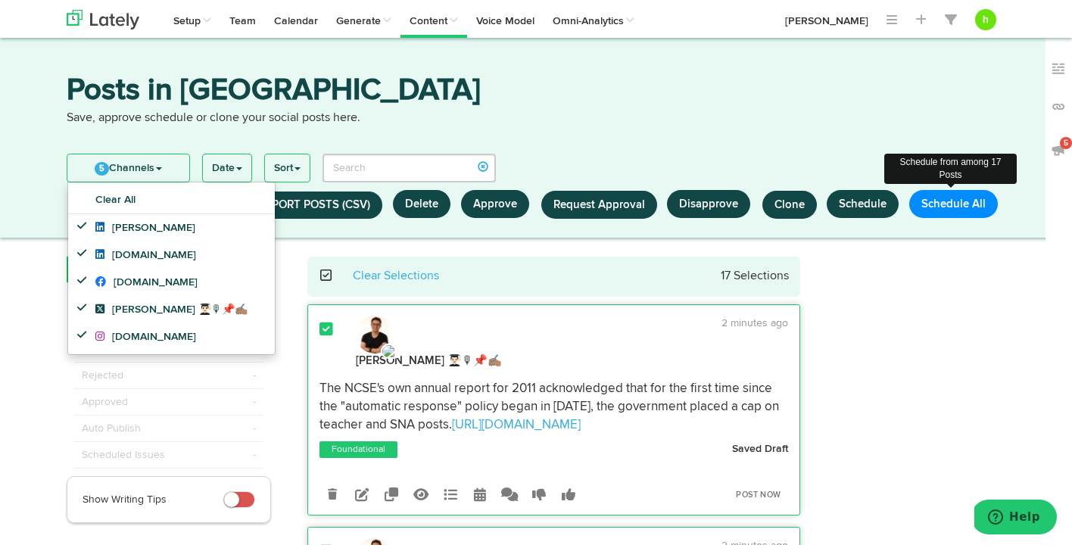
click at [944, 204] on button "Schedule All" at bounding box center [953, 204] width 89 height 28
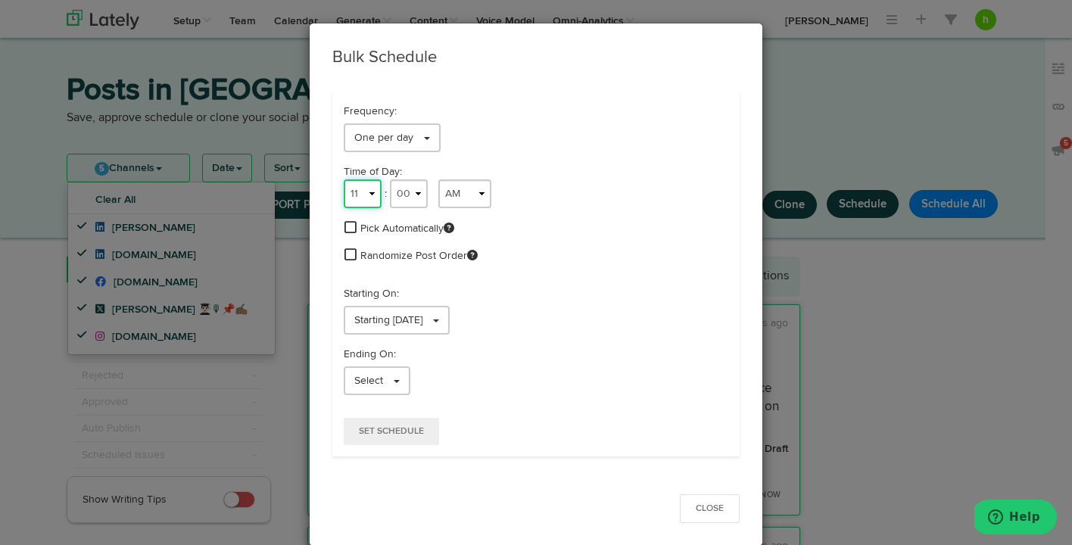
click at [359, 195] on select "1 2 3 4 5 6 7 8 9 10 11 12" at bounding box center [363, 193] width 38 height 29
select select "8"
click at [344, 179] on select "1 2 3 4 5 6 7 8 9 10 11 12" at bounding box center [363, 193] width 38 height 29
click at [402, 189] on select "00 01 02 03 04 05 06 07 08 09 10 11 12 13 14 15 16 17 18 19 20 21 22 23 24 25 2…" at bounding box center [409, 193] width 38 height 29
select select "12"
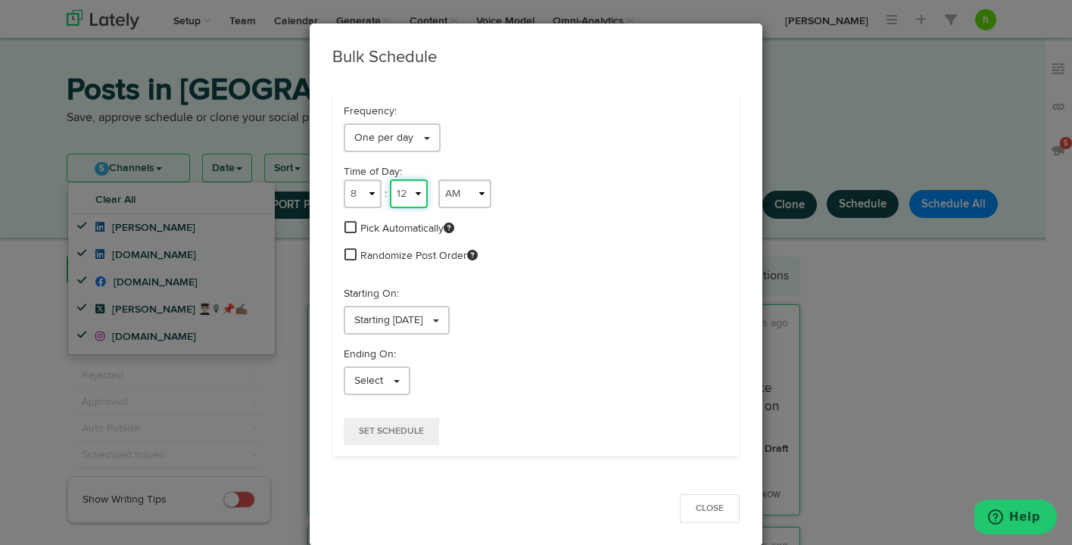
click at [390, 179] on select "00 01 02 03 04 05 06 07 08 09 10 11 12 13 14 15 16 17 18 19 20 21 22 23 24 25 2…" at bounding box center [409, 193] width 38 height 29
click at [450, 192] on select "AM PM" at bounding box center [464, 193] width 53 height 29
select select "PM"
click at [438, 179] on select "AM PM" at bounding box center [464, 193] width 53 height 29
click at [368, 256] on span "Randomize Post Order" at bounding box center [418, 255] width 117 height 15
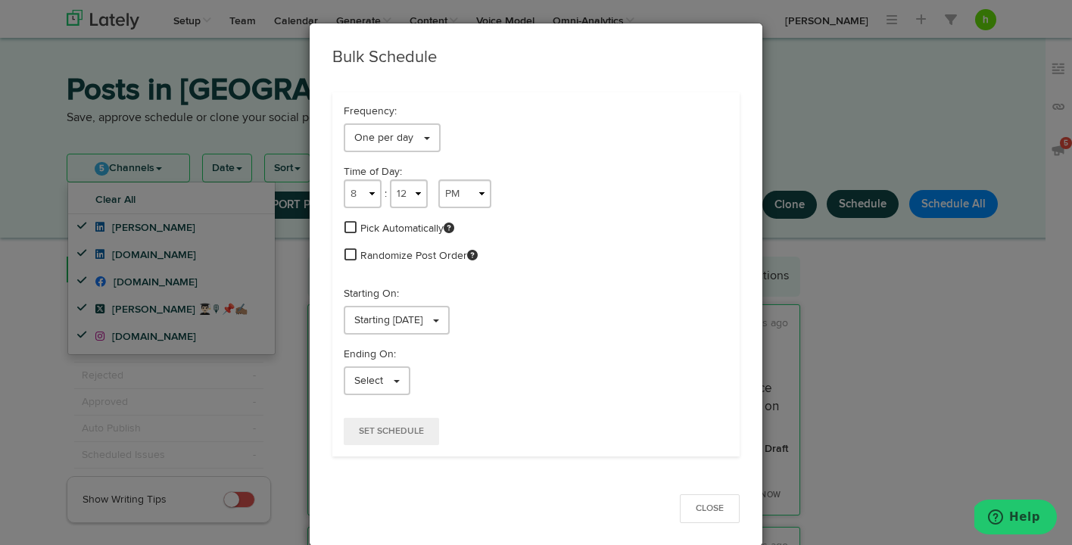
click at [348, 254] on span at bounding box center [351, 255] width 12 height 14
click at [400, 428] on span "Set Schedule" at bounding box center [391, 431] width 65 height 9
